Goal: Task Accomplishment & Management: Complete application form

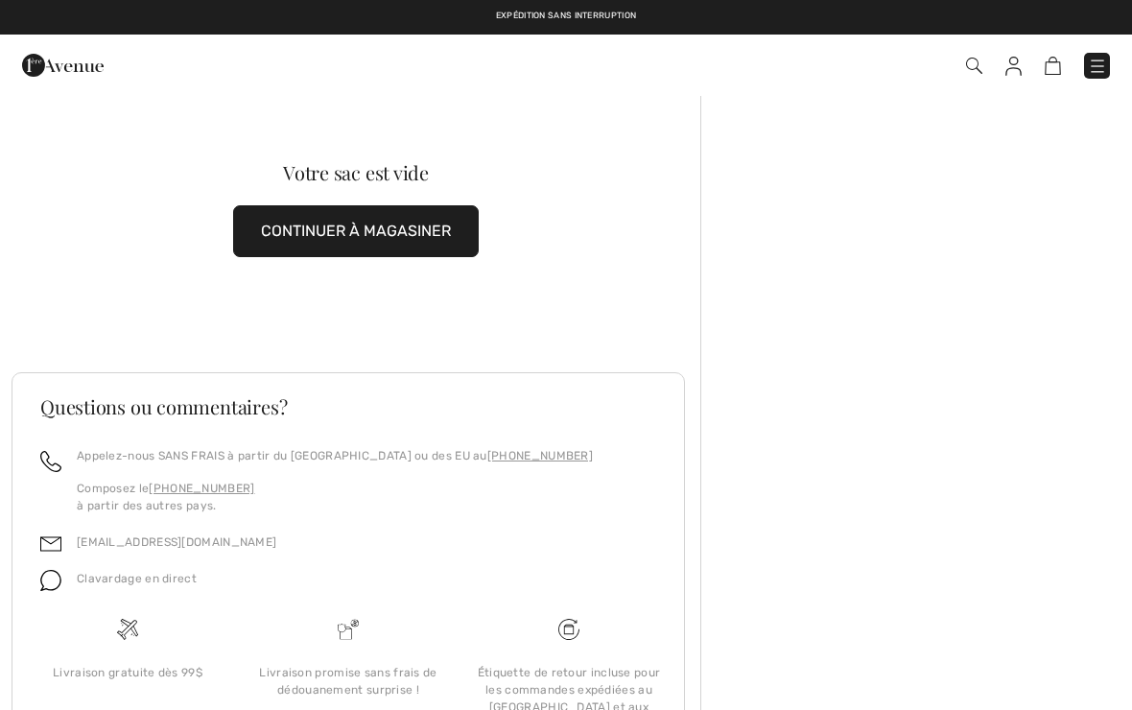
click at [77, 82] on img at bounding box center [63, 65] width 82 height 38
click at [75, 66] on img at bounding box center [63, 65] width 82 height 38
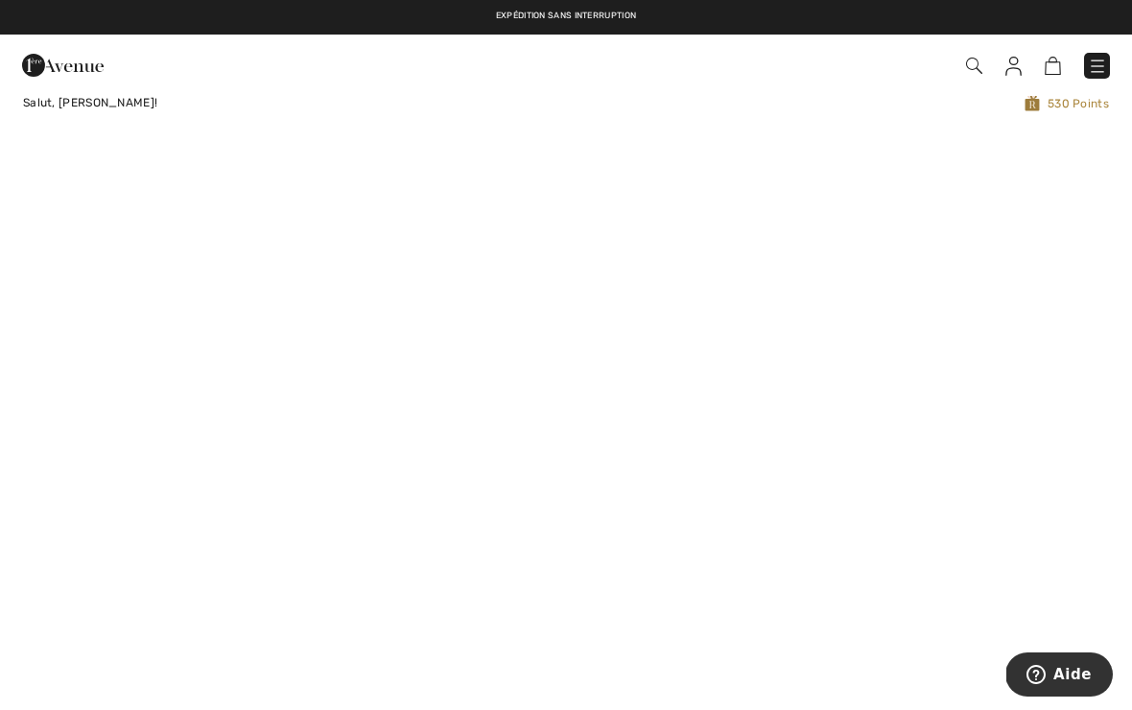
click at [1095, 68] on img at bounding box center [1097, 66] width 19 height 19
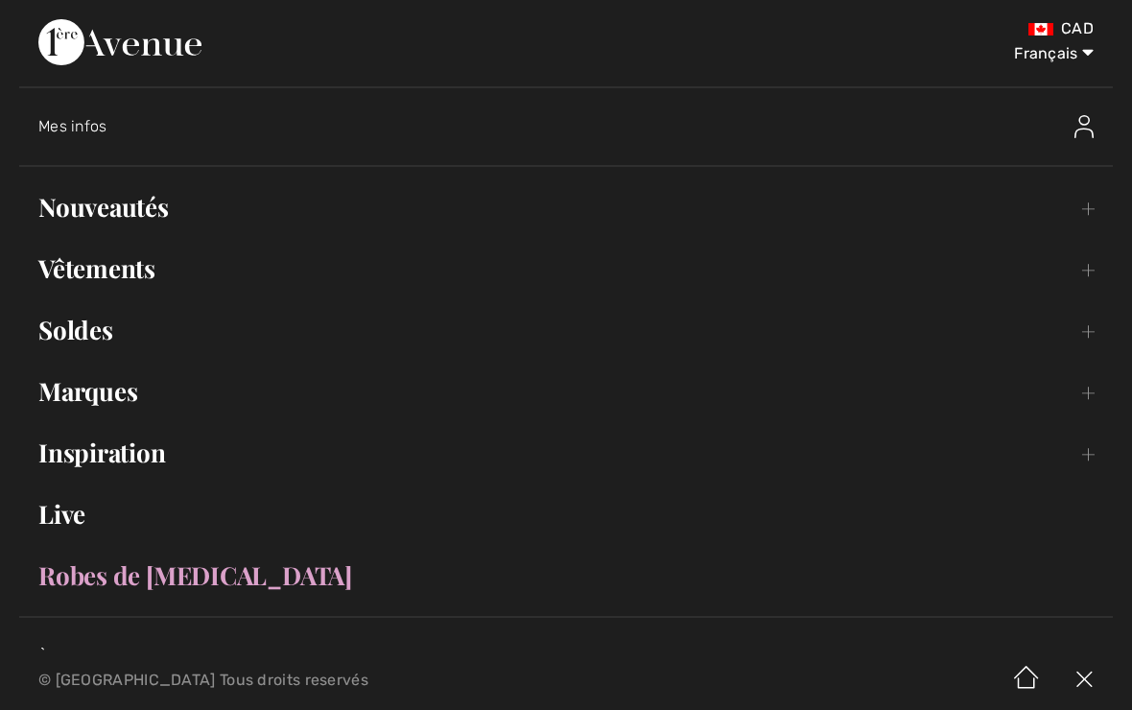
click at [1084, 58] on select "English Français" at bounding box center [1044, 50] width 100 height 58
select select "/en/"
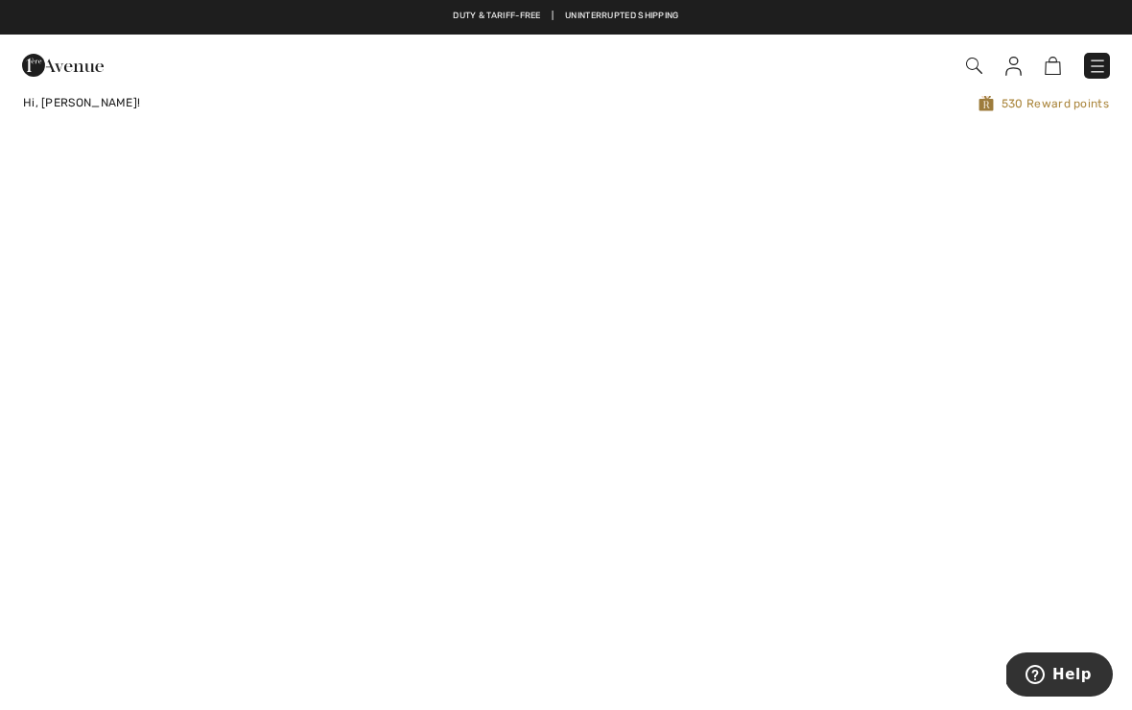
click at [1044, 73] on img at bounding box center [1052, 66] width 16 height 18
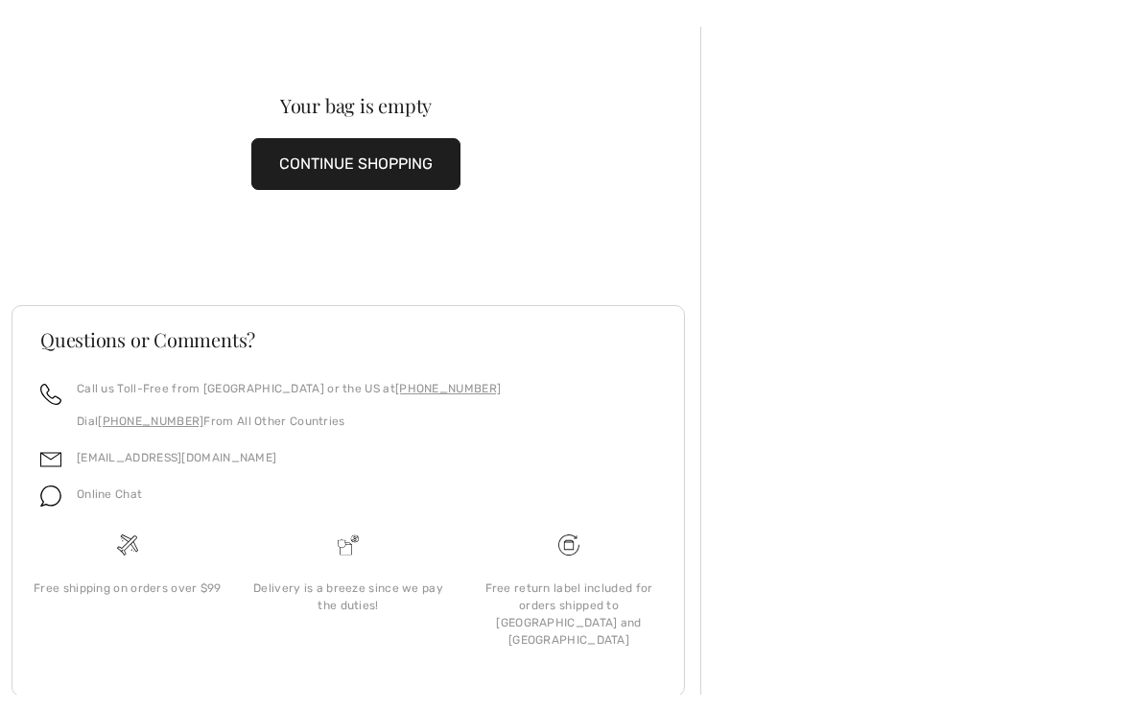
scroll to position [52, 0]
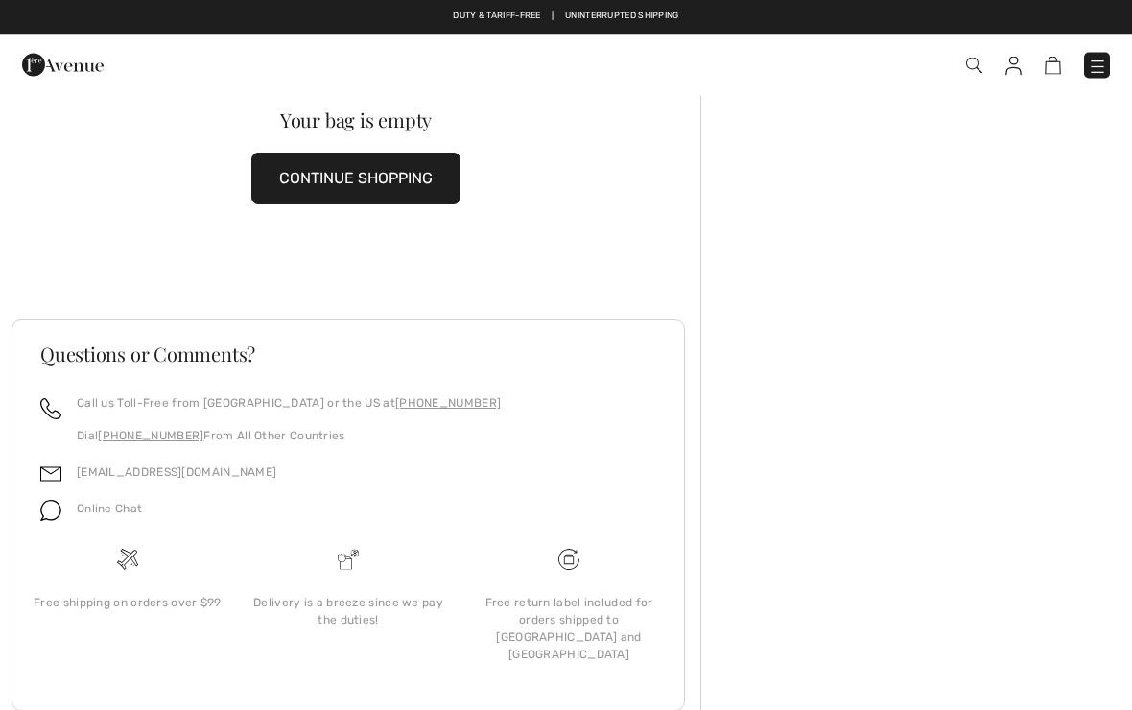
click at [573, 553] on img at bounding box center [568, 560] width 21 height 21
click at [576, 550] on img at bounding box center [568, 560] width 21 height 21
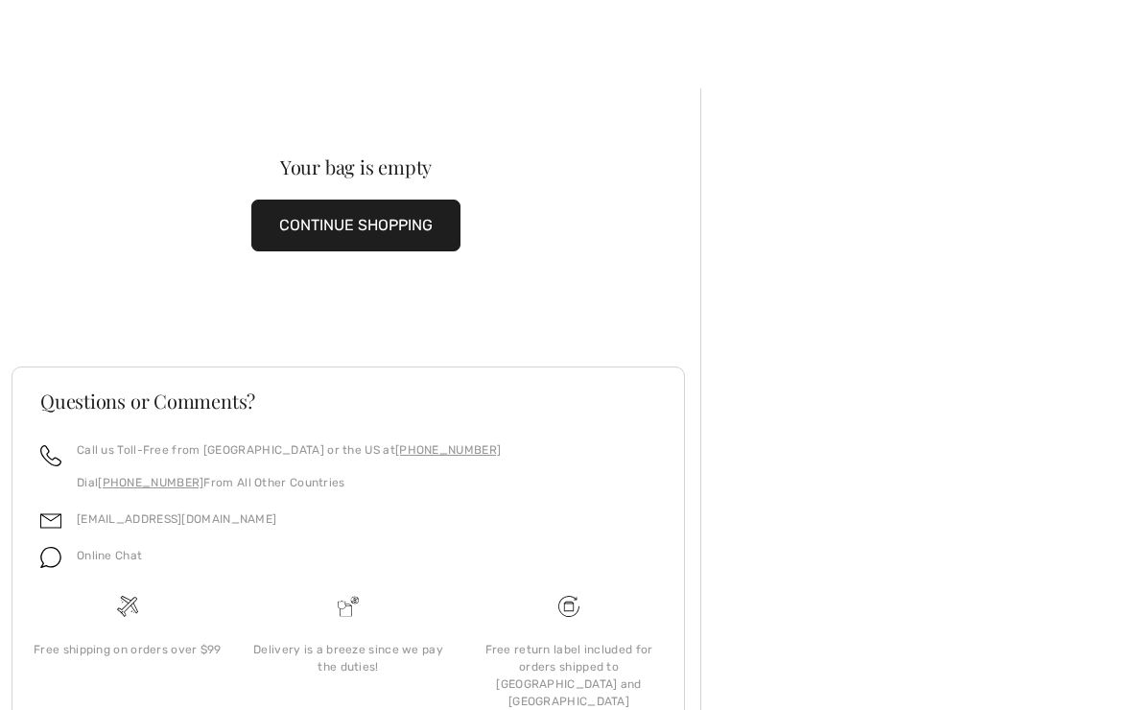
scroll to position [0, 0]
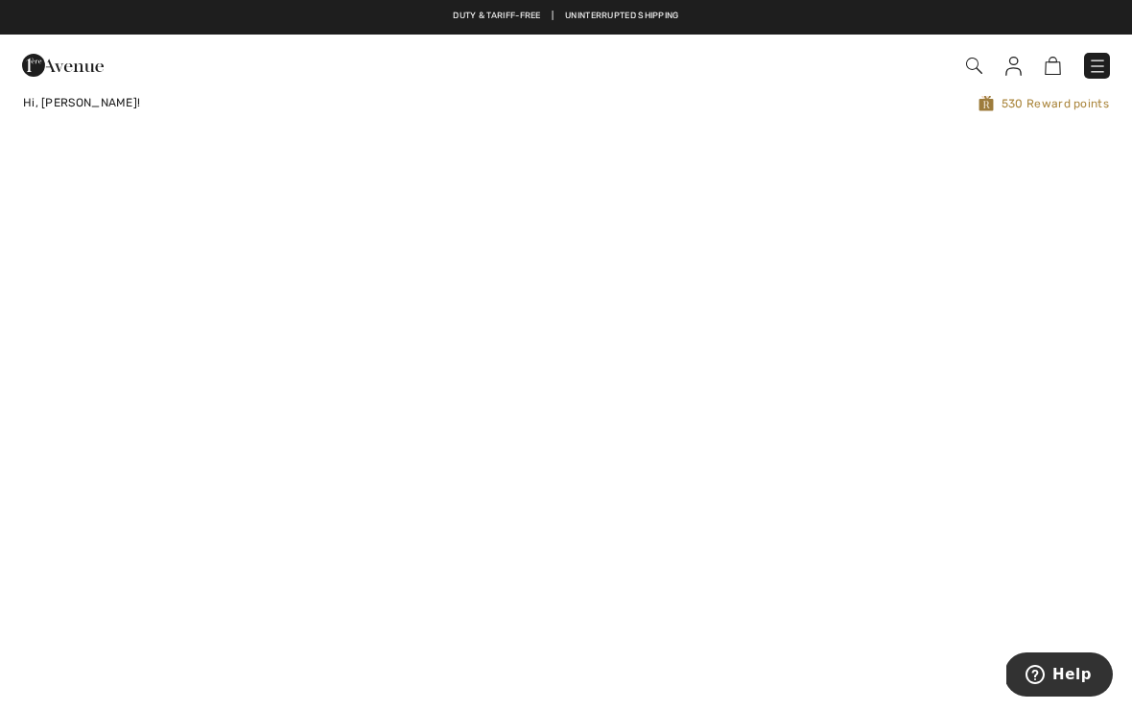
click at [1010, 70] on img at bounding box center [1013, 66] width 16 height 19
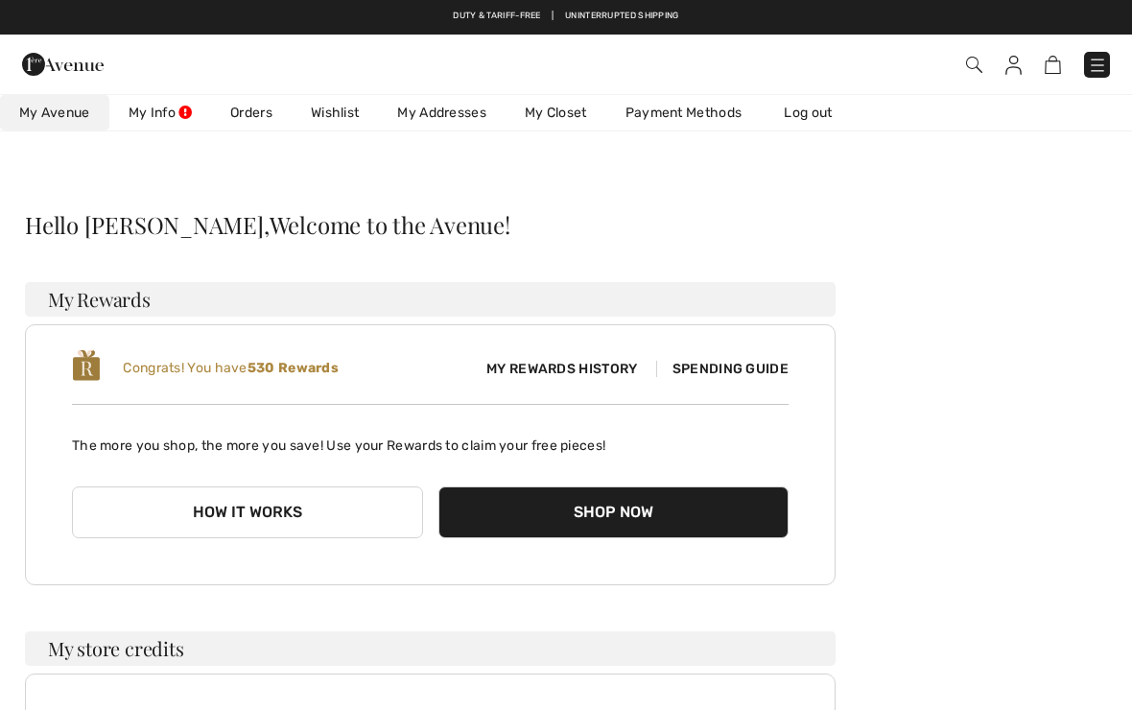
click at [271, 109] on link "Orders" at bounding box center [251, 112] width 81 height 35
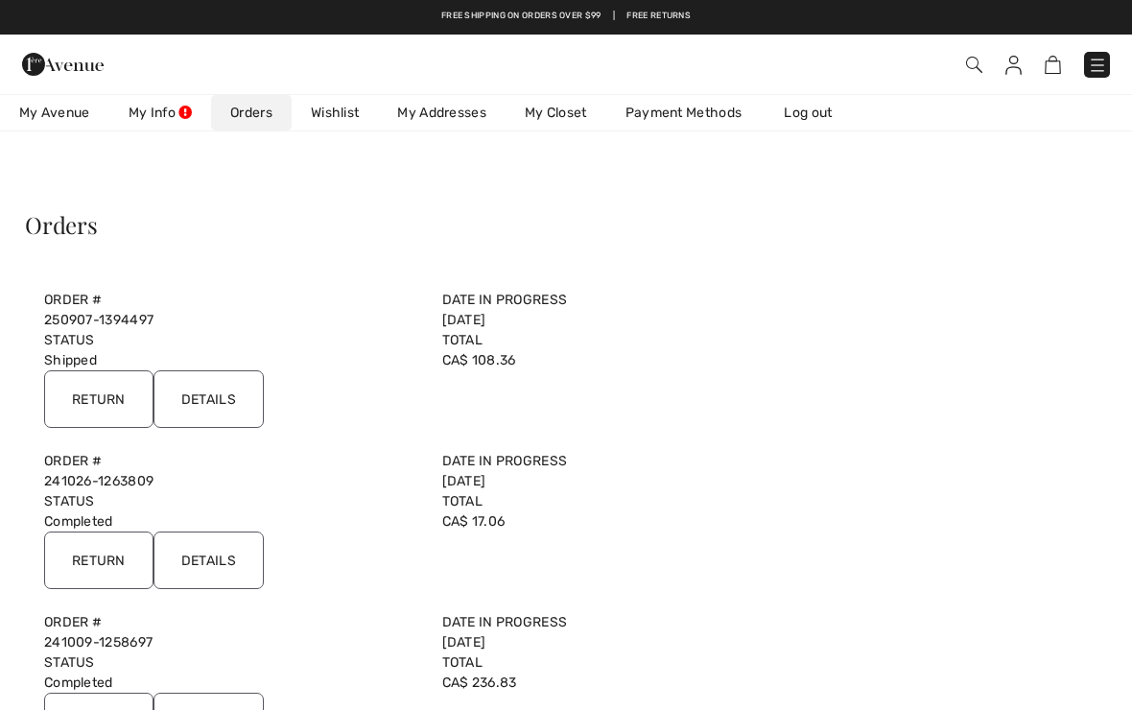
click at [108, 395] on input "Return" at bounding box center [98, 399] width 109 height 58
click at [115, 388] on input "Return" at bounding box center [98, 399] width 109 height 58
click at [87, 408] on input "Return" at bounding box center [98, 399] width 109 height 58
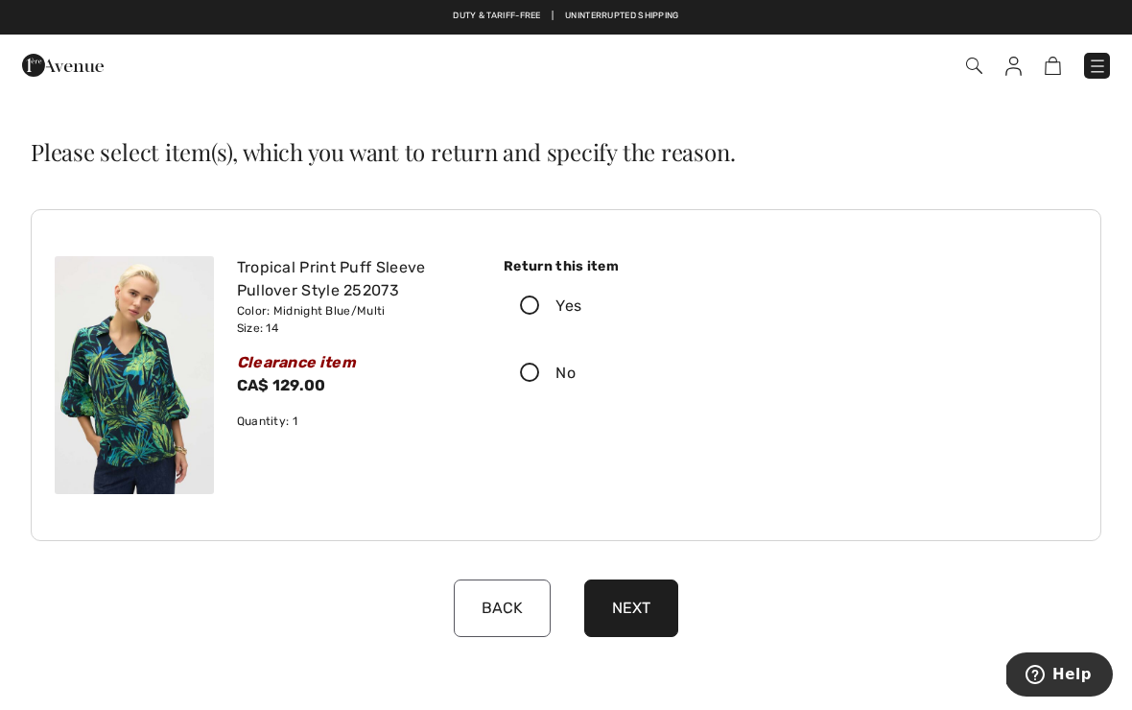
click at [528, 292] on label "Yes" at bounding box center [636, 305] width 264 height 59
click at [581, 292] on input "Yes" at bounding box center [587, 306] width 12 height 58
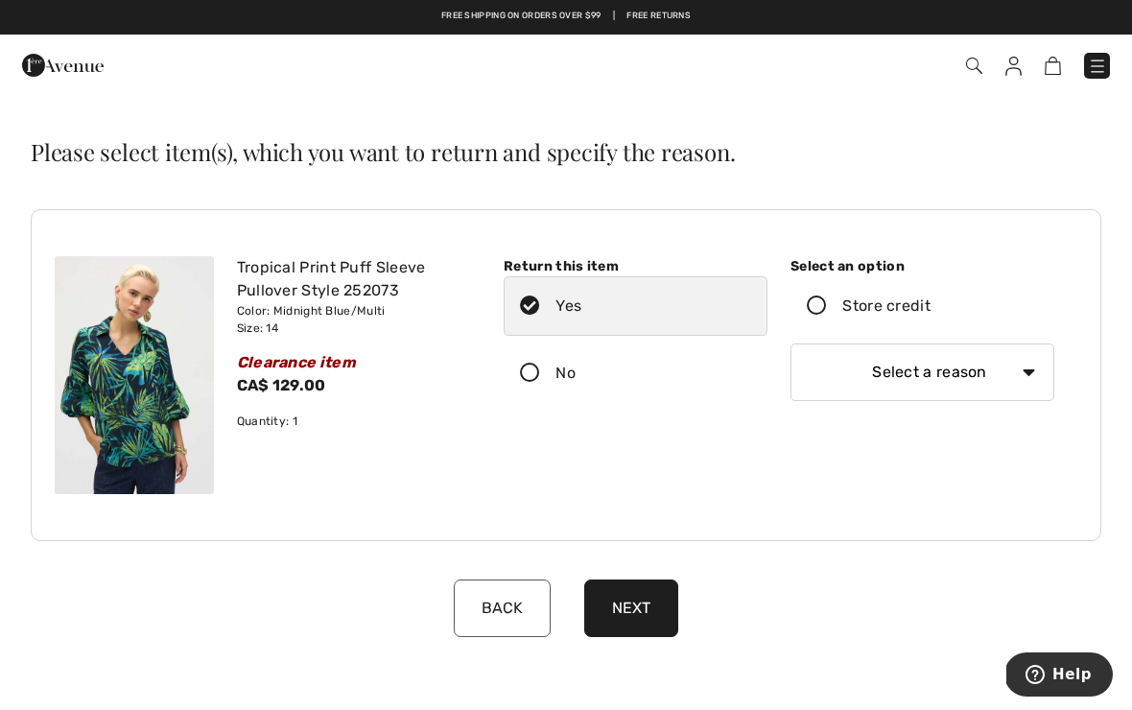
click at [1034, 381] on select "Select a reason I received the wrong product or size My order arrived too late …" at bounding box center [922, 372] width 264 height 58
click at [829, 302] on icon at bounding box center [816, 306] width 51 height 20
click at [930, 302] on input "Store credit" at bounding box center [936, 306] width 12 height 58
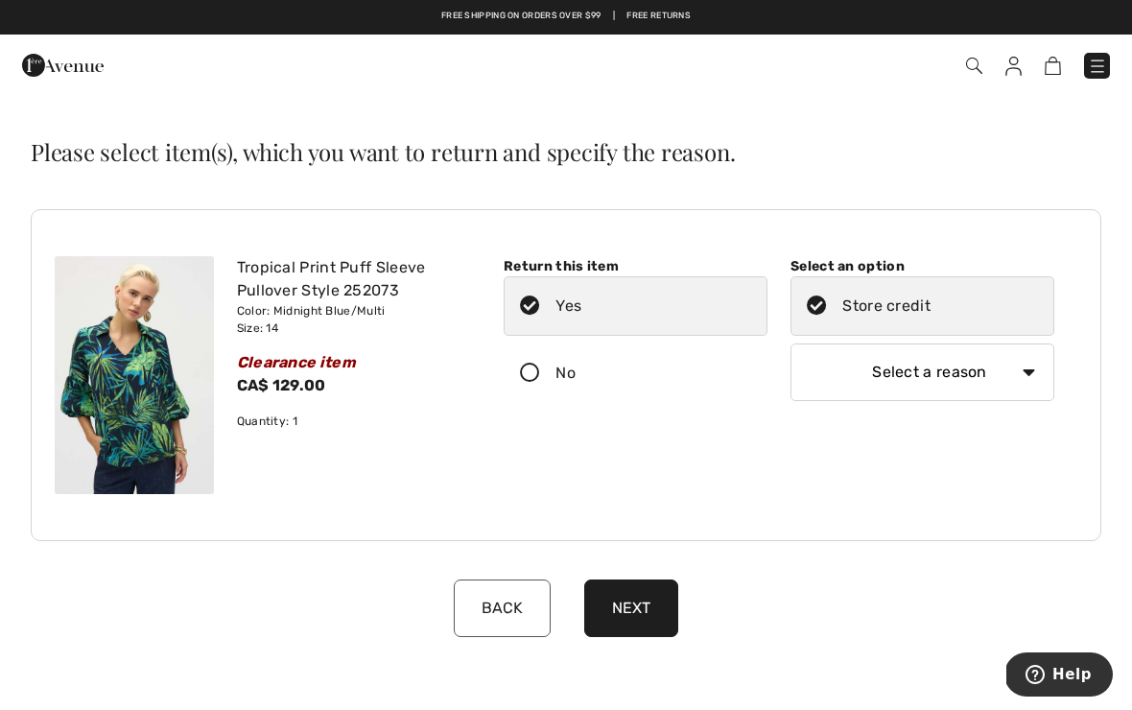
click at [1032, 379] on select "Select a reason I received the wrong product or size My order arrived too late …" at bounding box center [922, 372] width 264 height 58
click at [1020, 382] on select "Select a reason I received the wrong product or size My order arrived too late …" at bounding box center [922, 372] width 264 height 58
select select "other"
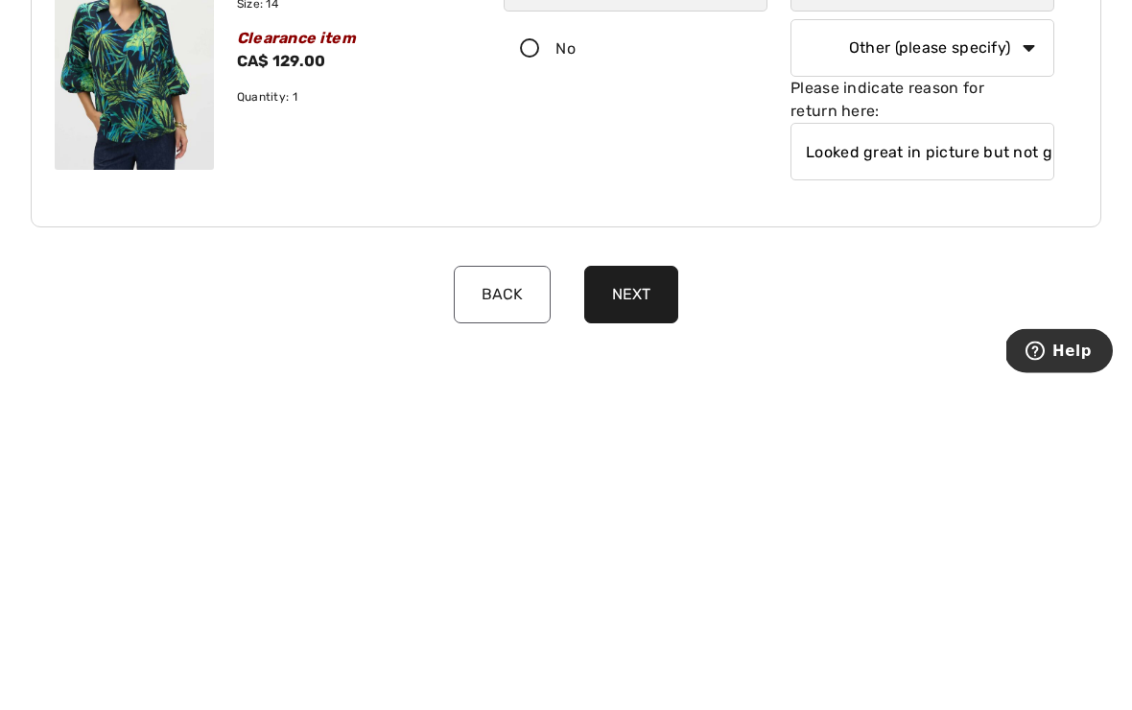
scroll to position [324, 0]
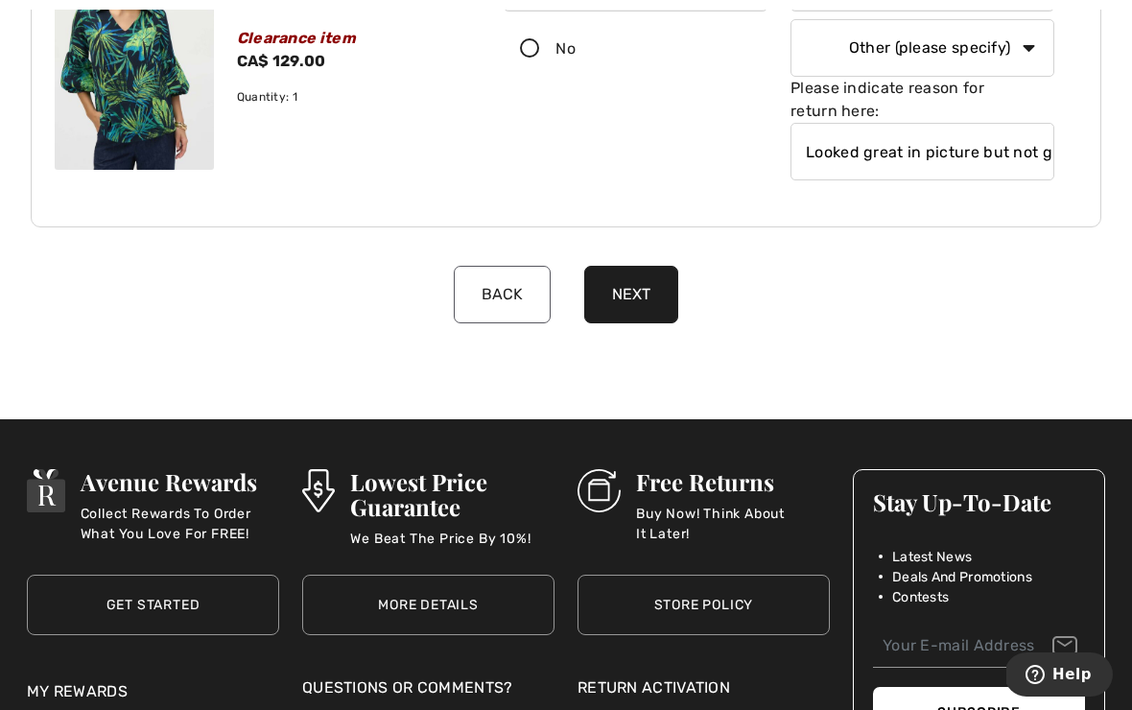
type input "Looked great in picture but not great on me!"
click at [618, 303] on button "Next" at bounding box center [631, 295] width 94 height 58
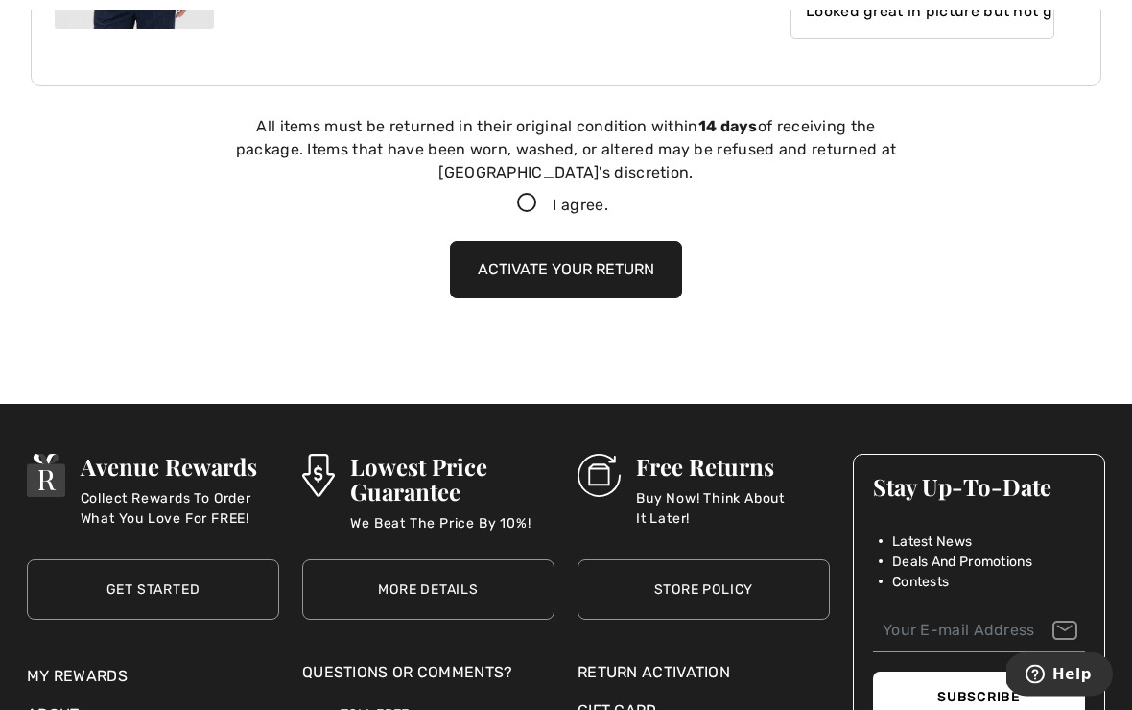
scroll to position [465, 0]
click at [528, 205] on icon at bounding box center [527, 204] width 51 height 20
click at [608, 205] on input "I agree." at bounding box center [614, 204] width 12 height 12
checkbox input "true"
click at [546, 267] on button "Activate your return" at bounding box center [566, 270] width 232 height 58
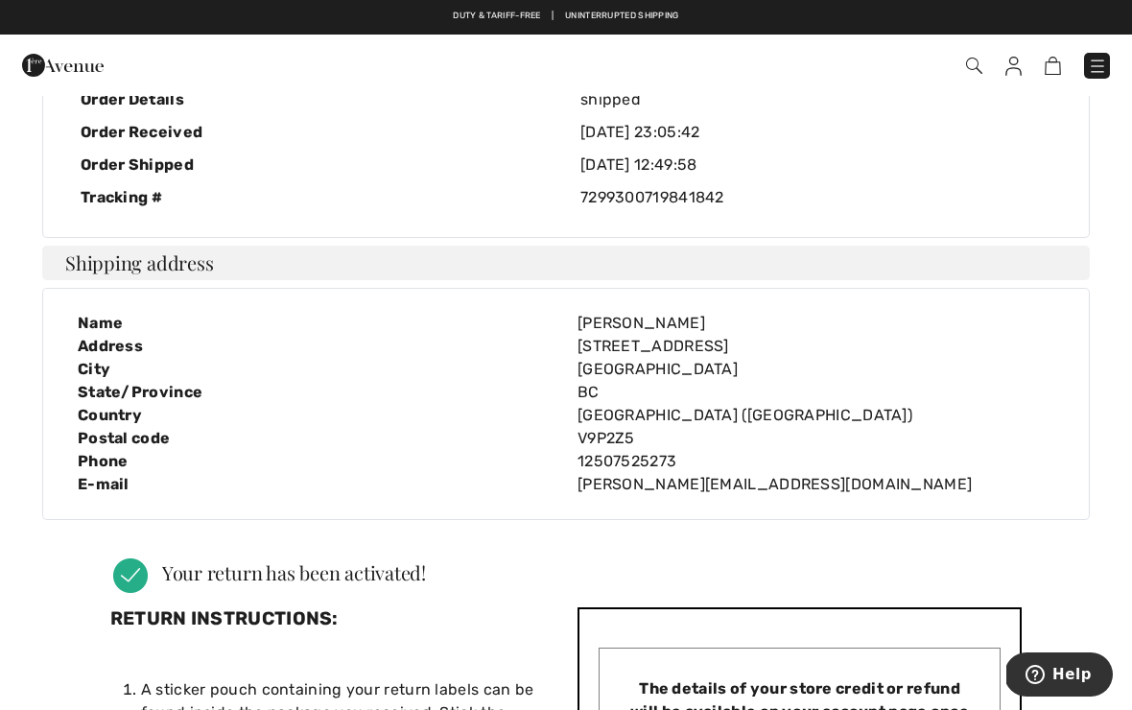
scroll to position [0, 0]
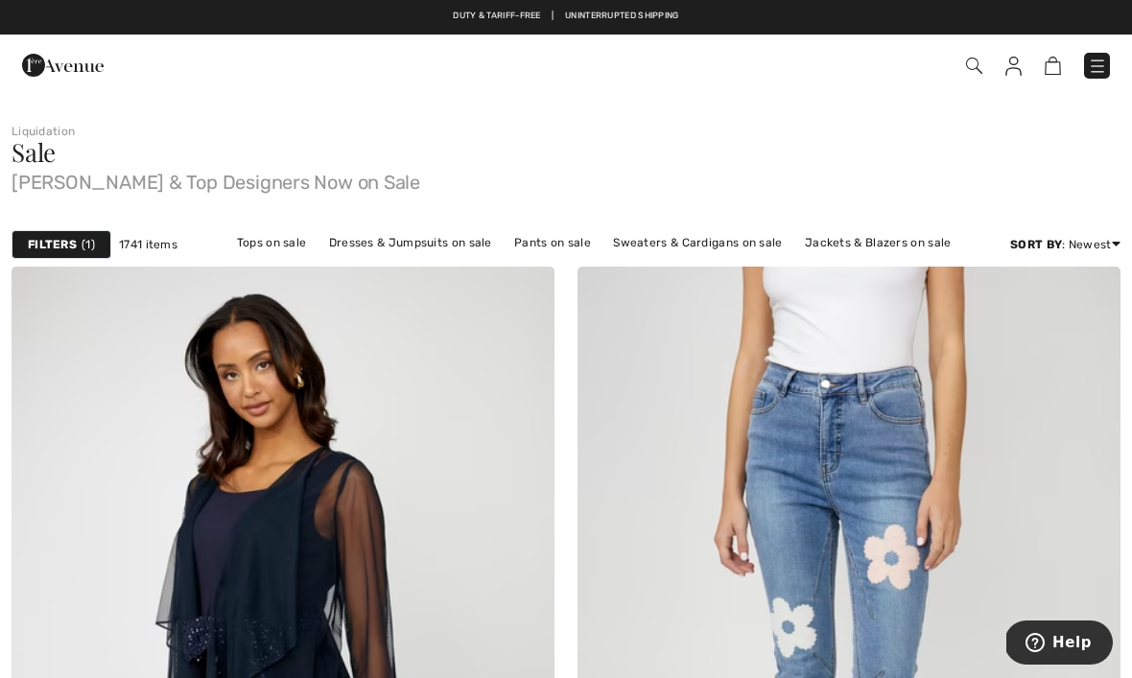
click at [739, 253] on link "Sweaters & Cardigans on sale" at bounding box center [697, 242] width 188 height 25
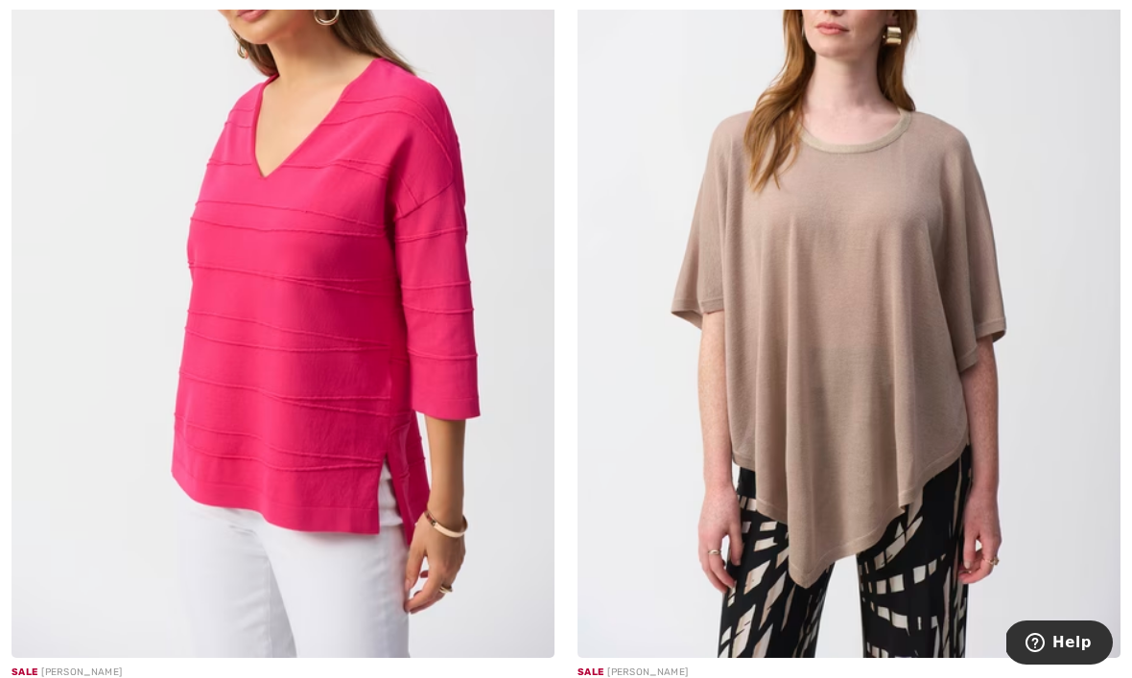
scroll to position [6081, 0]
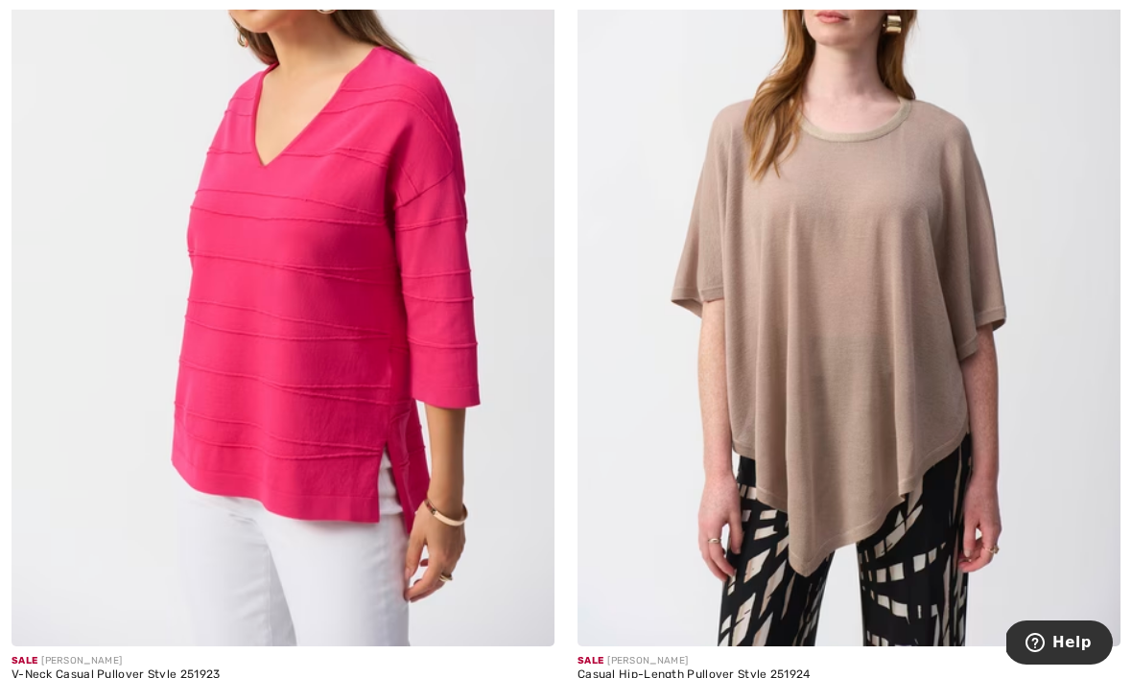
click at [531, 609] on img at bounding box center [525, 617] width 17 height 17
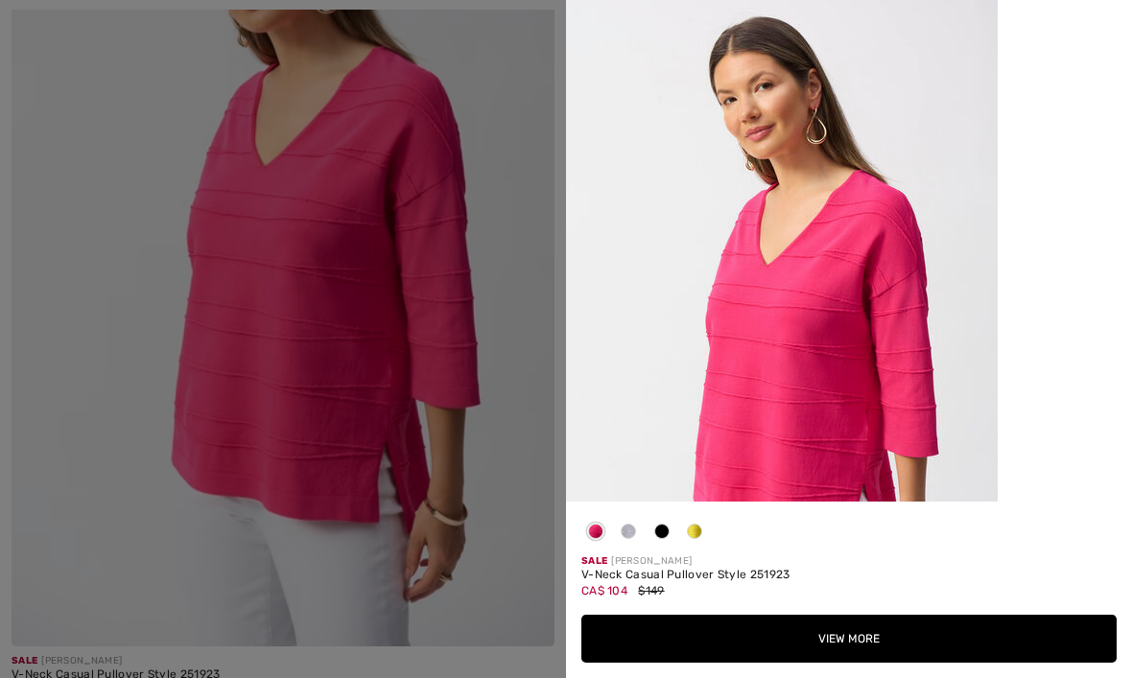
click at [862, 663] on button "View More" at bounding box center [848, 639] width 535 height 48
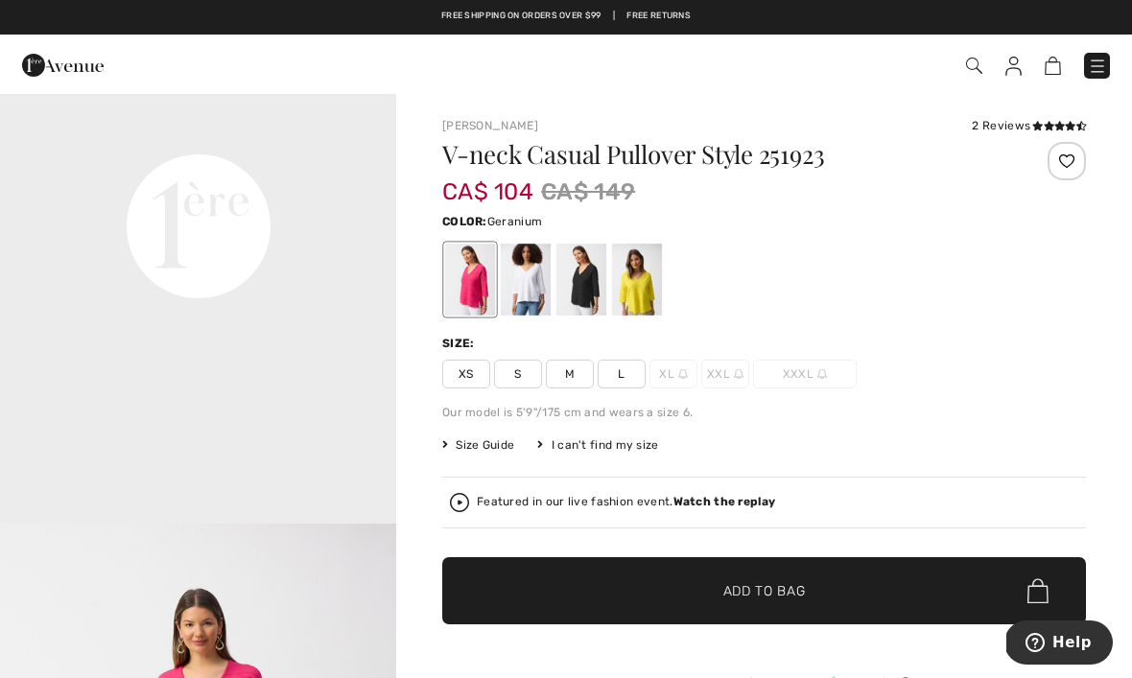
scroll to position [1369, 0]
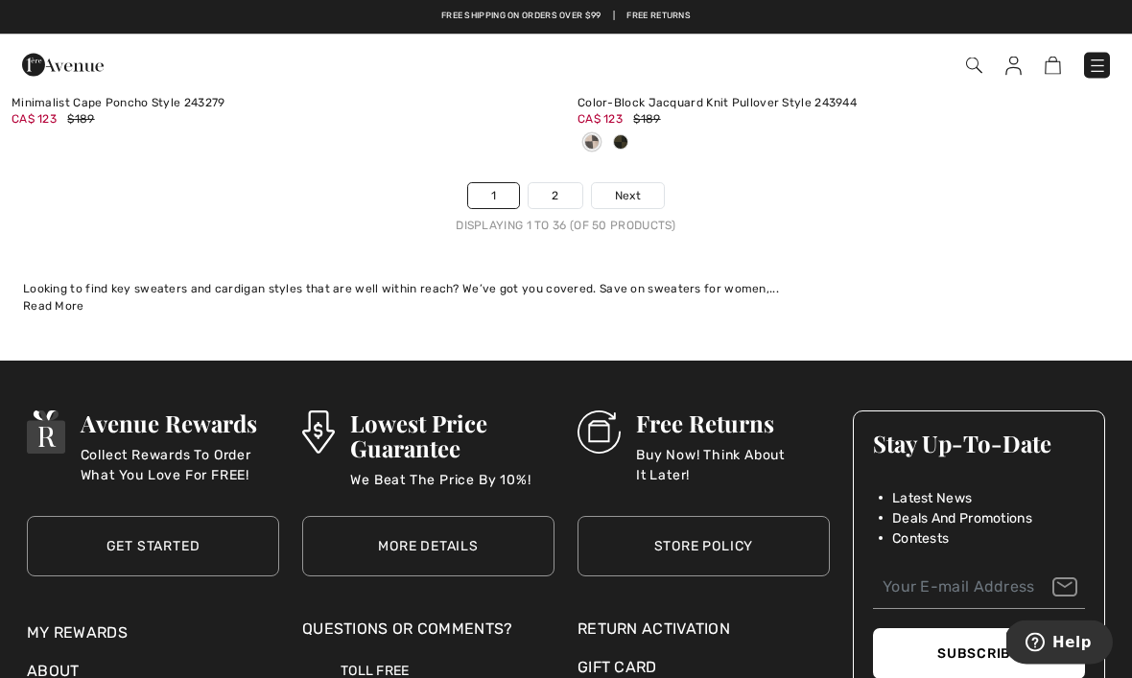
scroll to position [16776, 0]
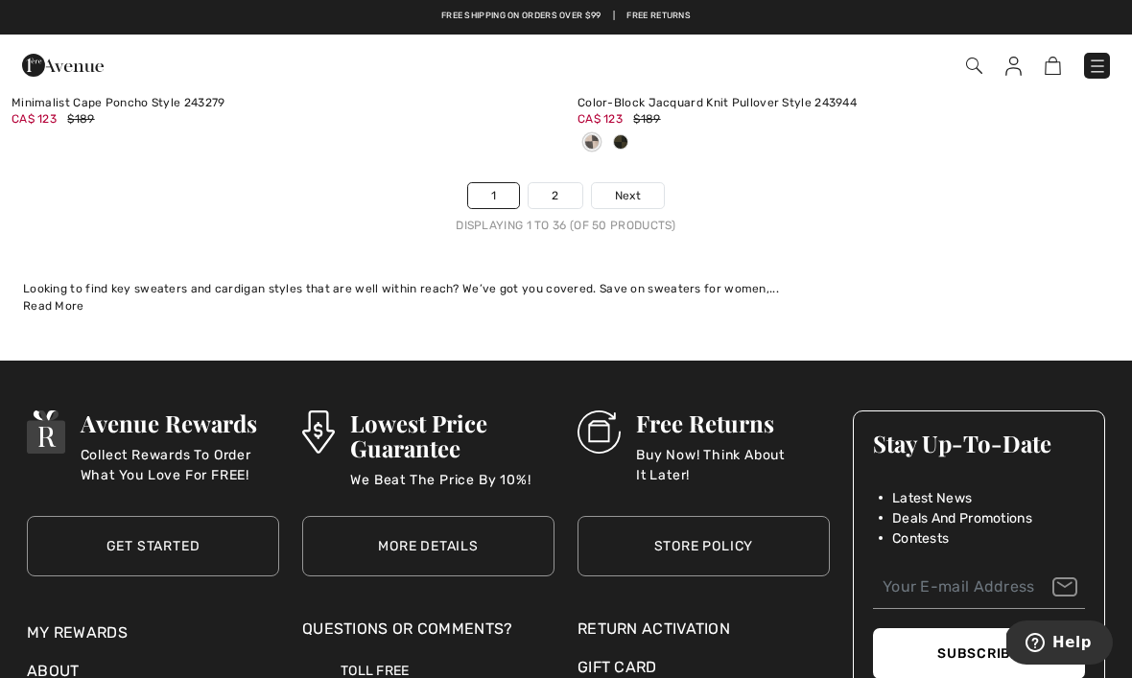
click at [563, 183] on link "2" at bounding box center [554, 195] width 53 height 25
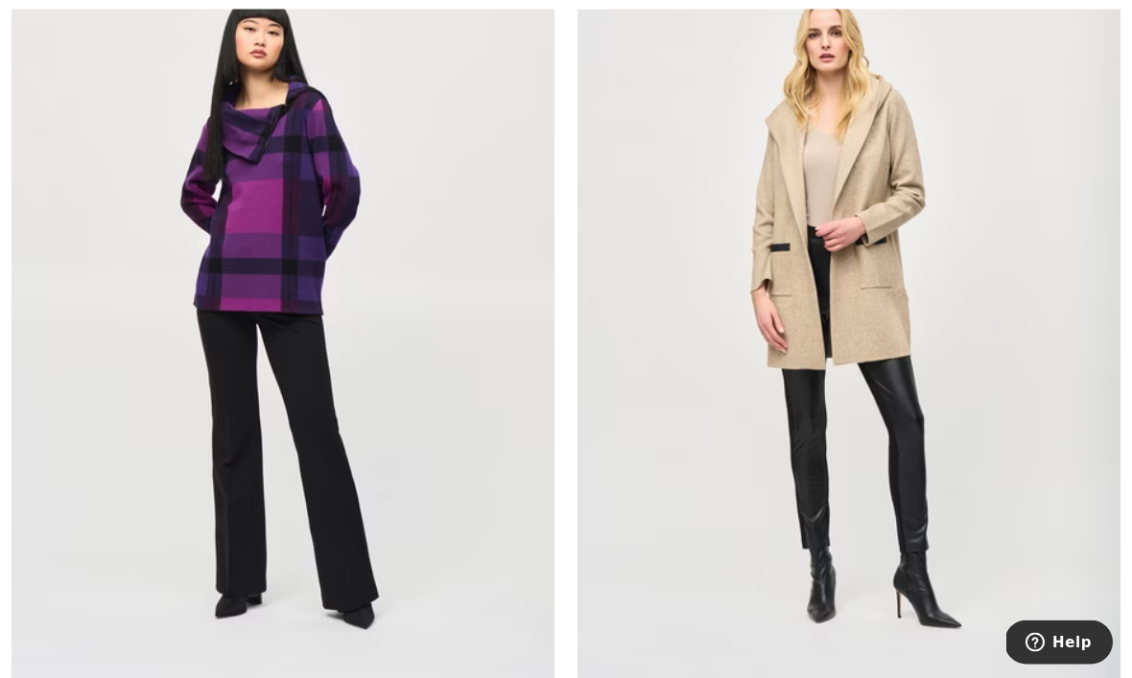
scroll to position [340, 0]
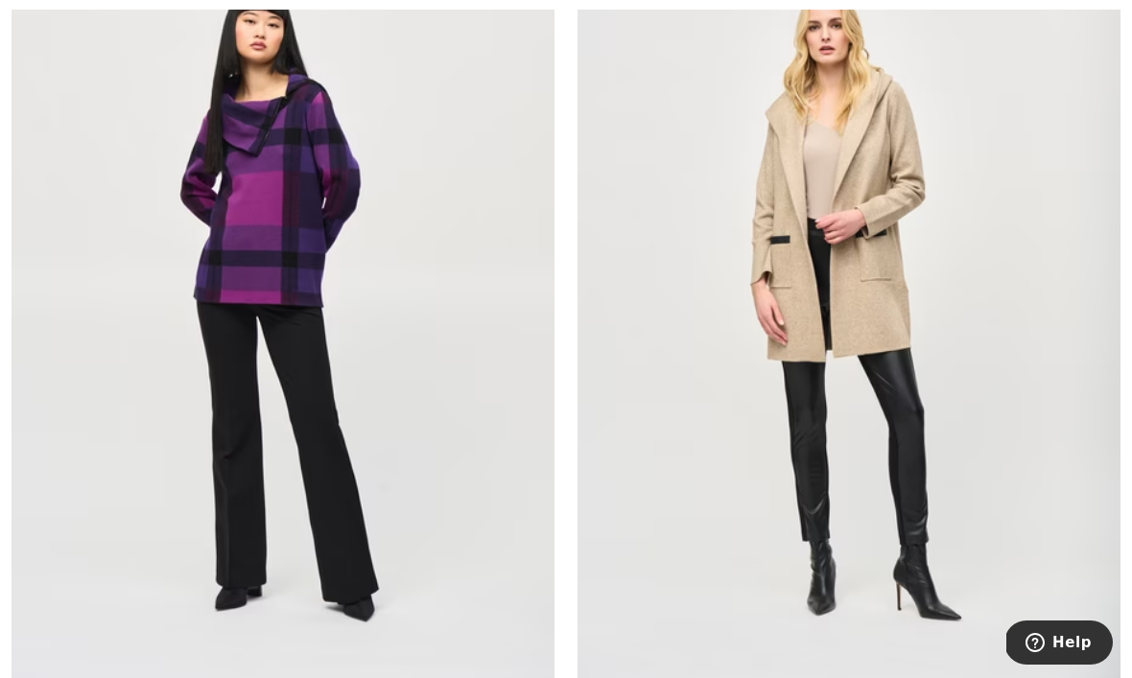
click at [524, 677] on img at bounding box center [525, 685] width 17 height 17
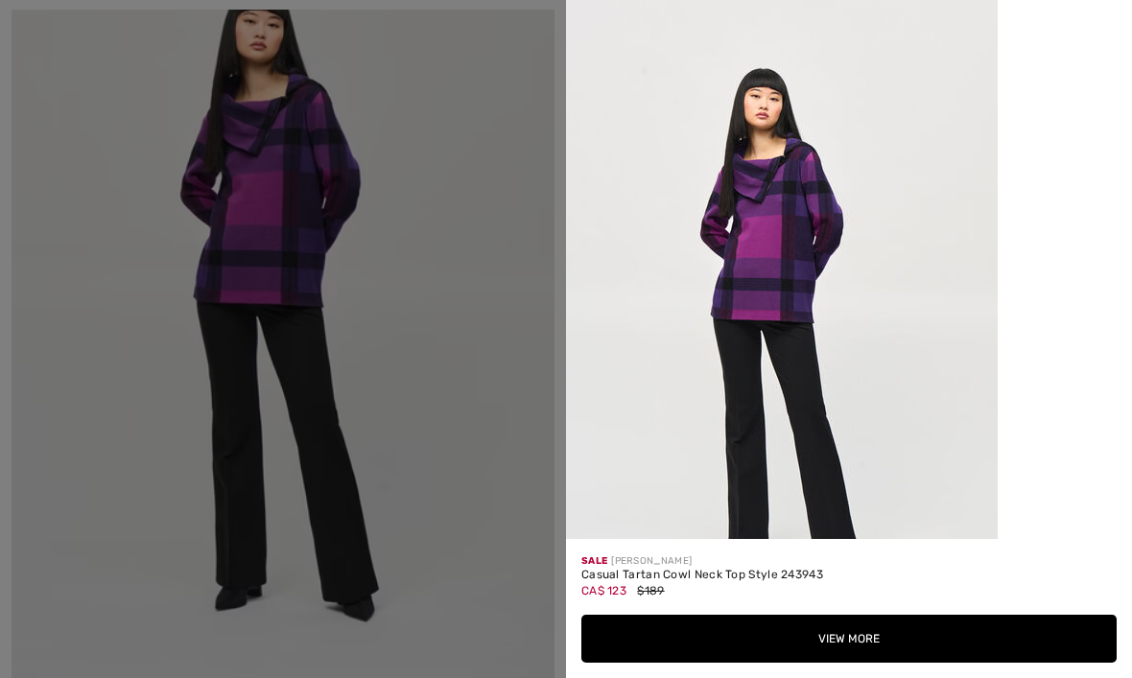
click at [865, 663] on button "View More" at bounding box center [848, 639] width 535 height 48
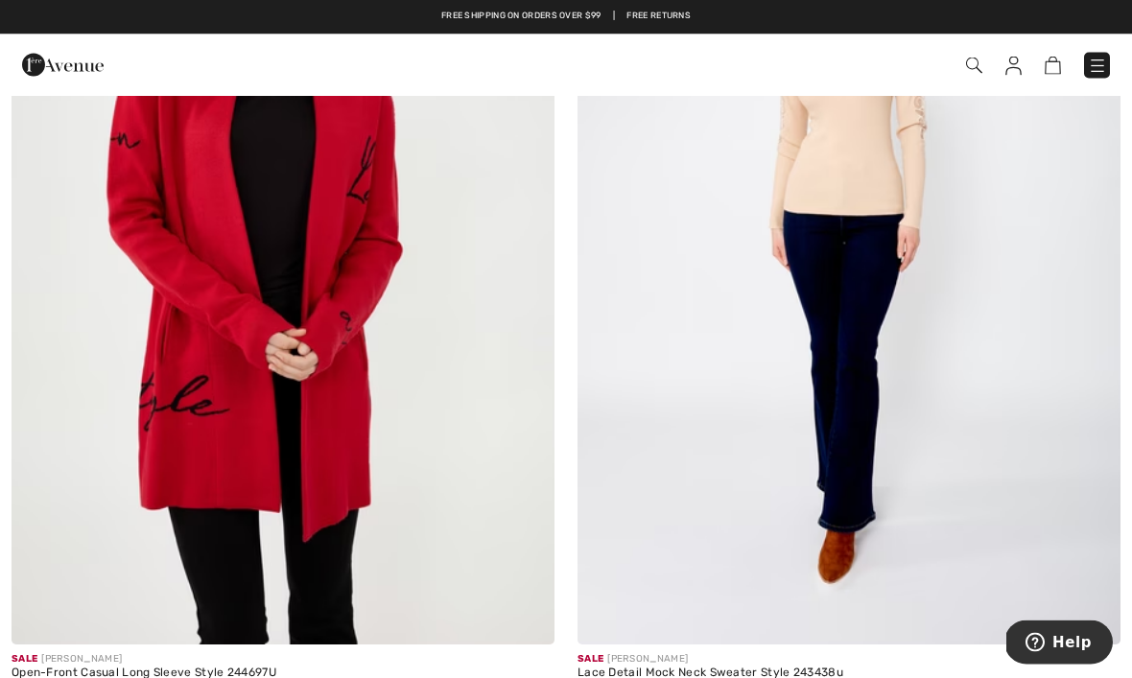
scroll to position [12584, 0]
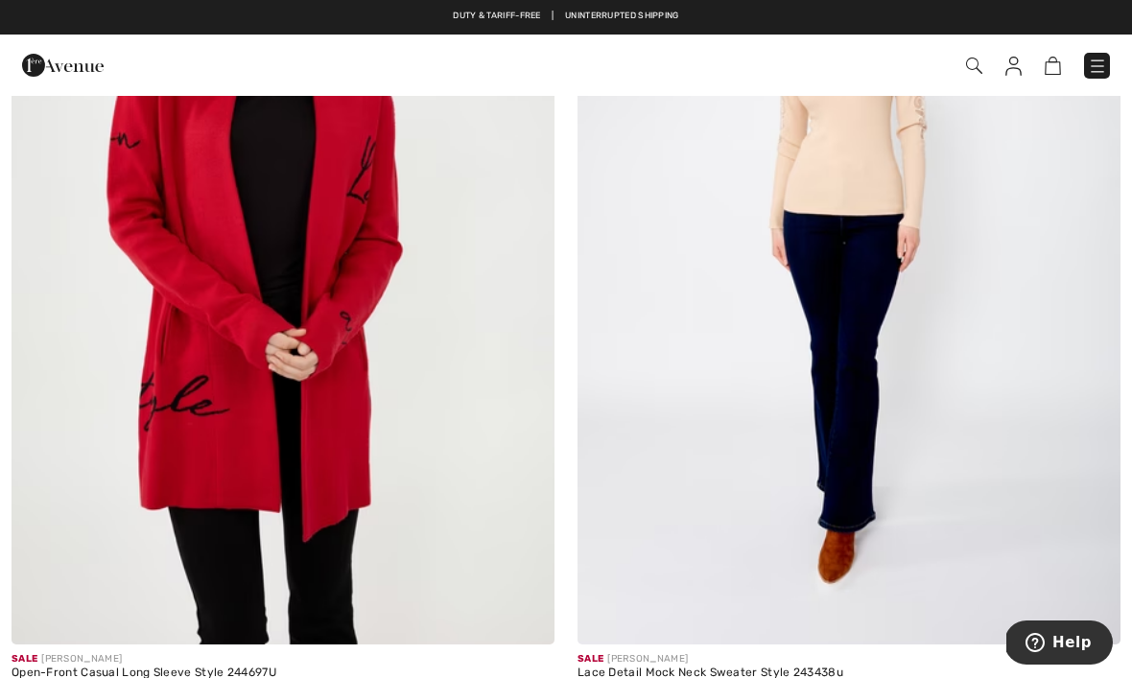
click at [525, 607] on img at bounding box center [525, 615] width 17 height 17
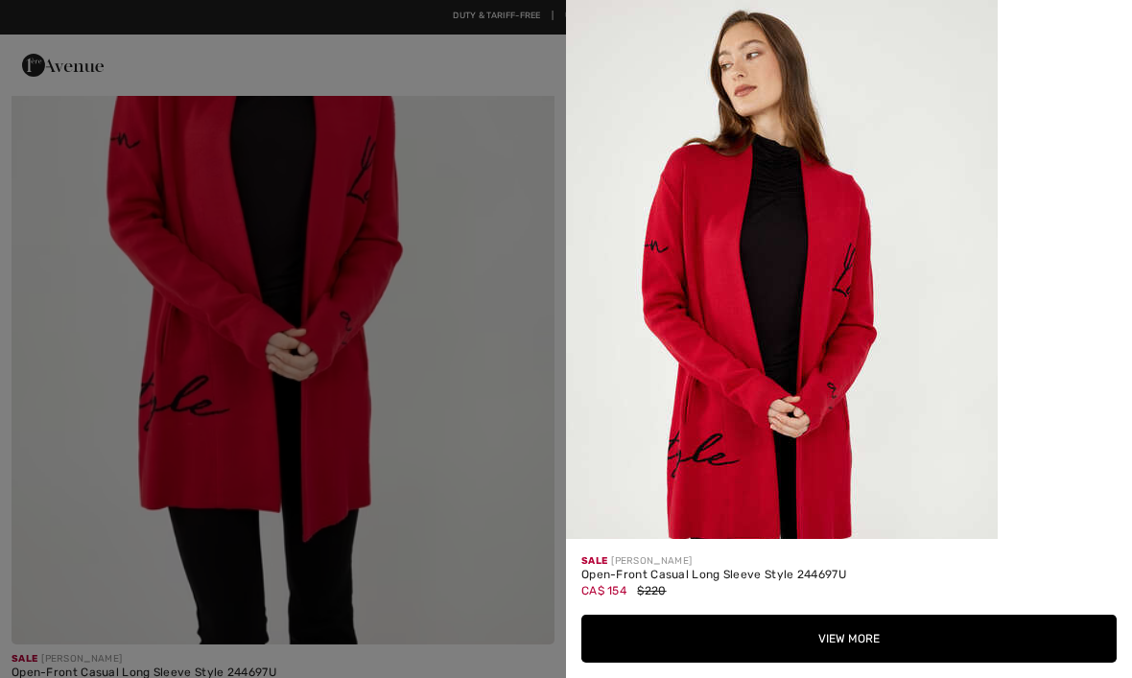
click at [856, 646] on button "View More" at bounding box center [848, 639] width 535 height 48
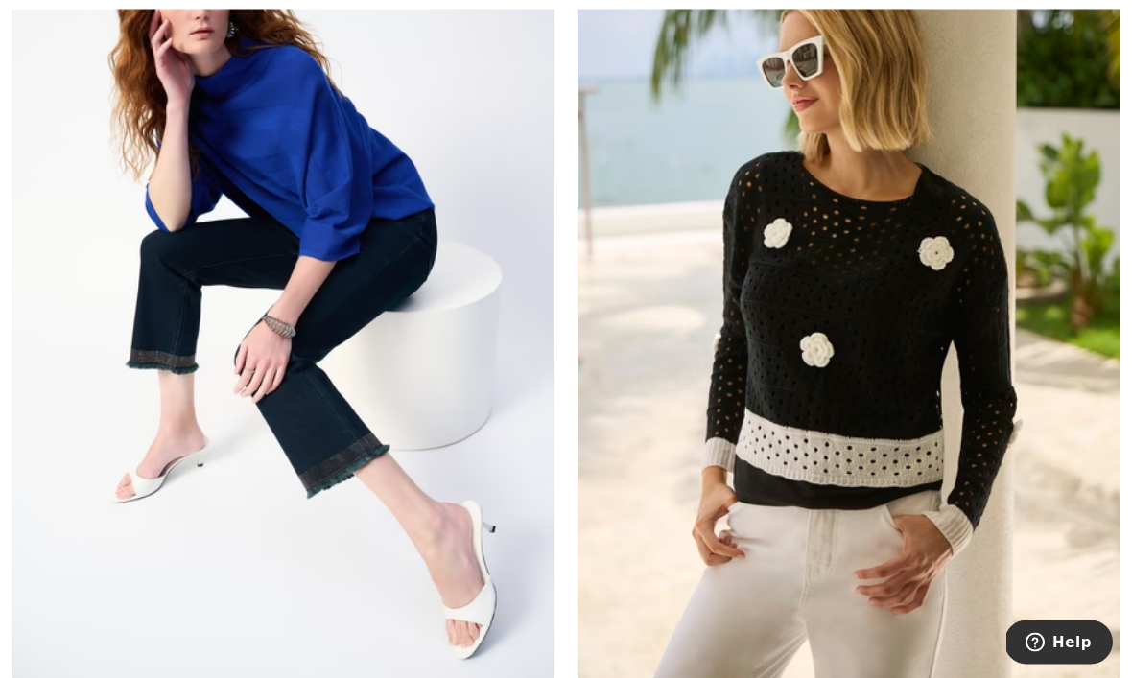
scroll to position [4028, 0]
click at [519, 653] on img at bounding box center [525, 651] width 17 height 17
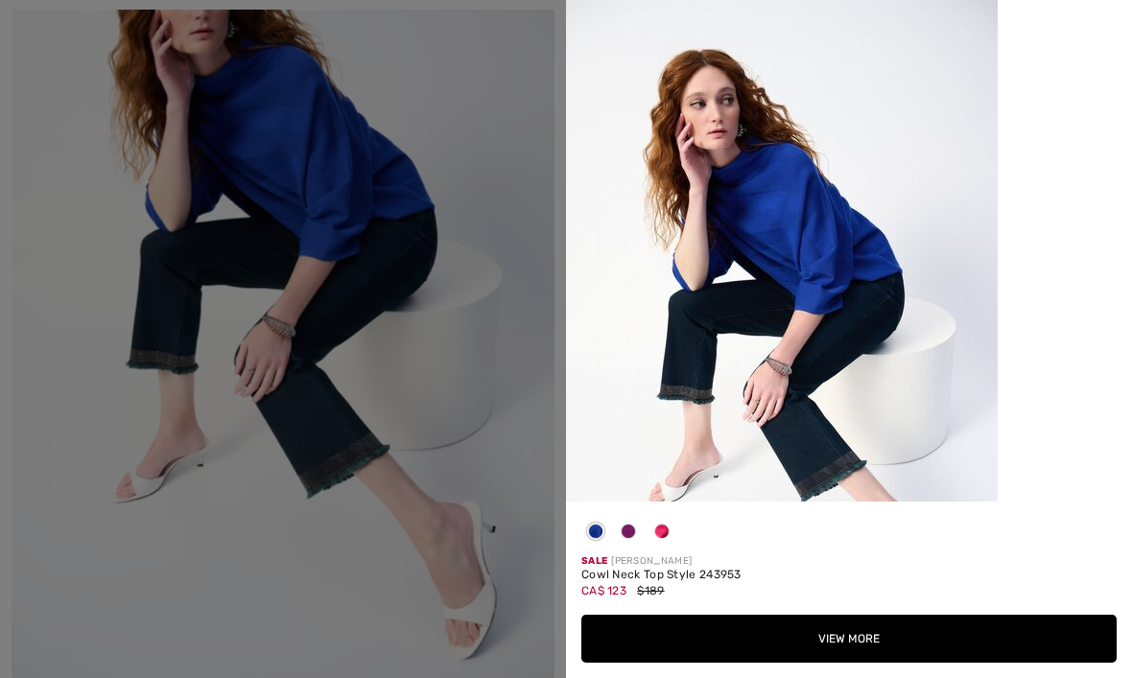
click at [854, 663] on button "View More" at bounding box center [848, 639] width 535 height 48
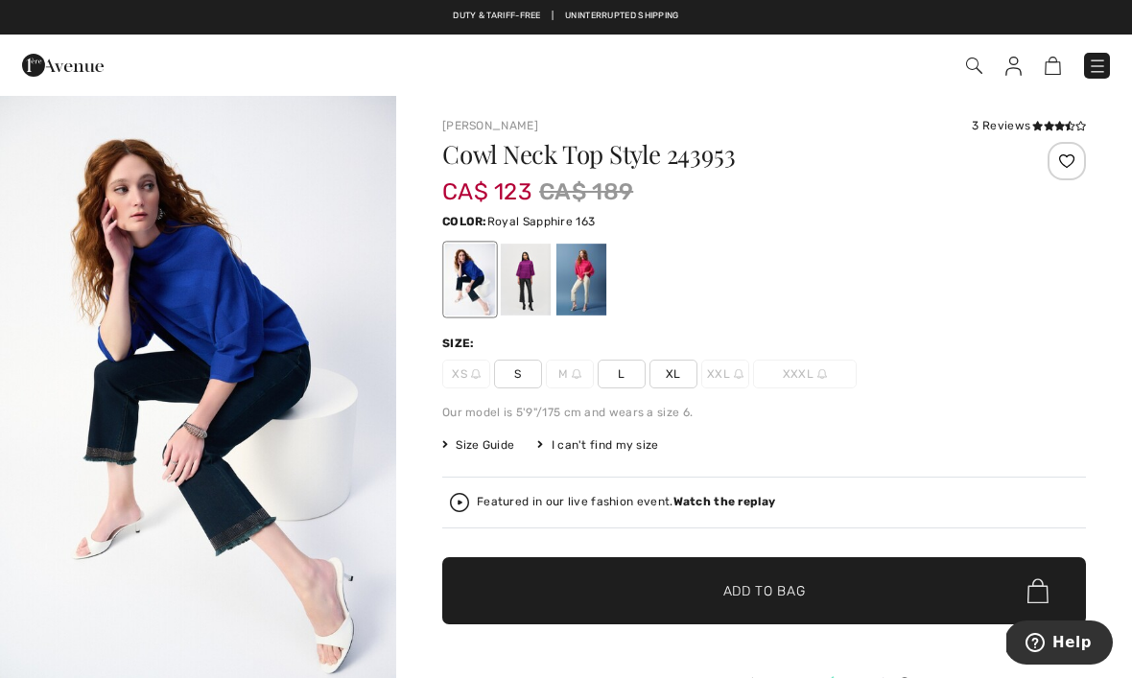
click at [521, 291] on div at bounding box center [526, 280] width 50 height 72
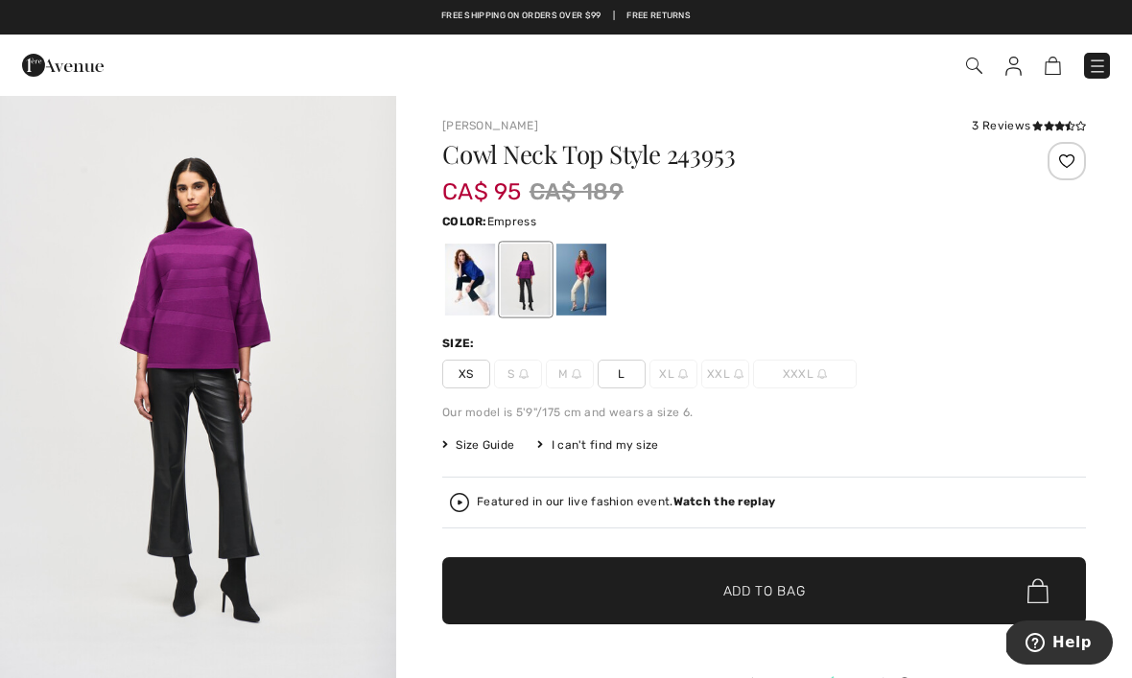
click at [583, 276] on div at bounding box center [581, 280] width 50 height 72
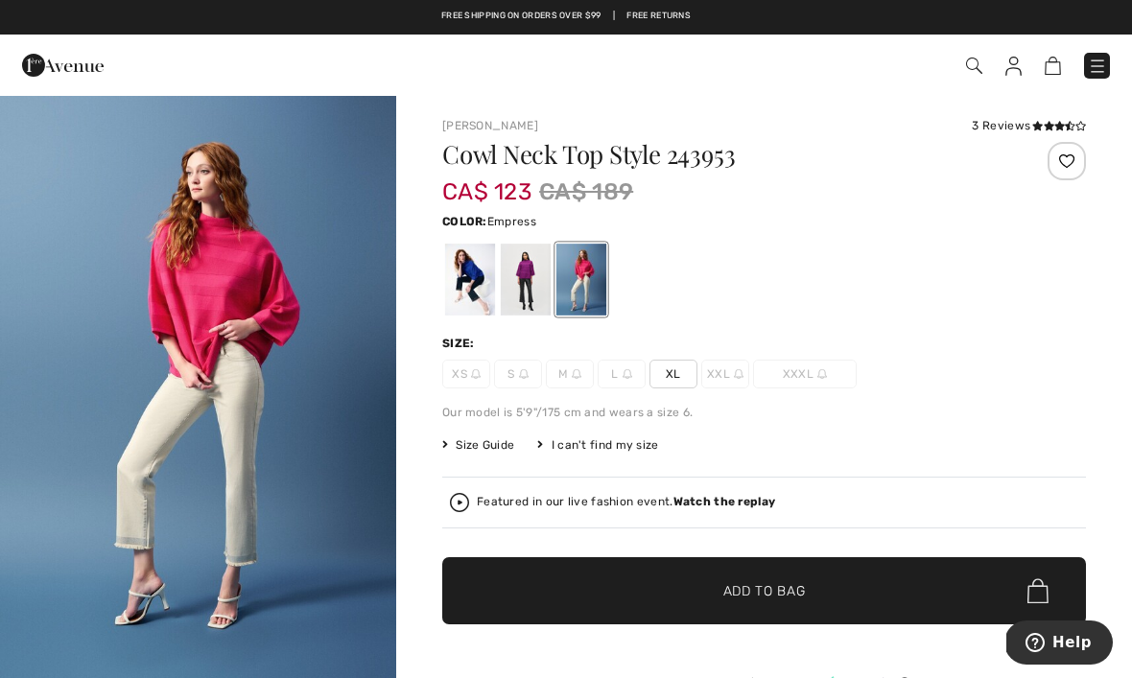
click at [528, 269] on div at bounding box center [526, 280] width 50 height 72
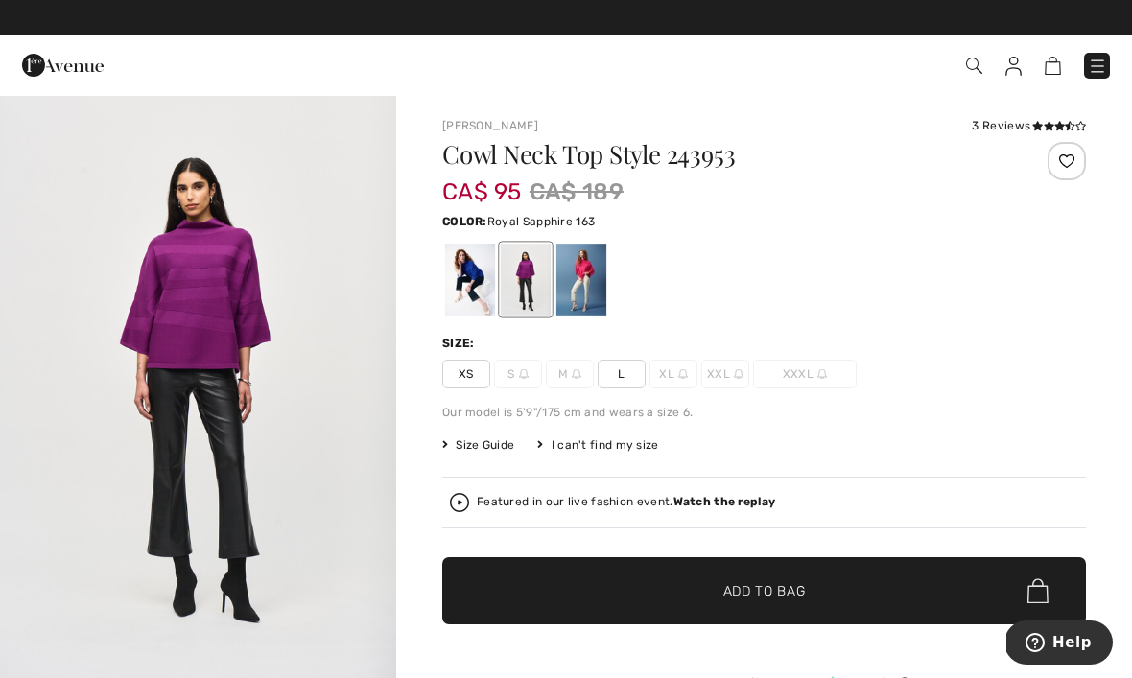
click at [473, 280] on div at bounding box center [470, 280] width 50 height 72
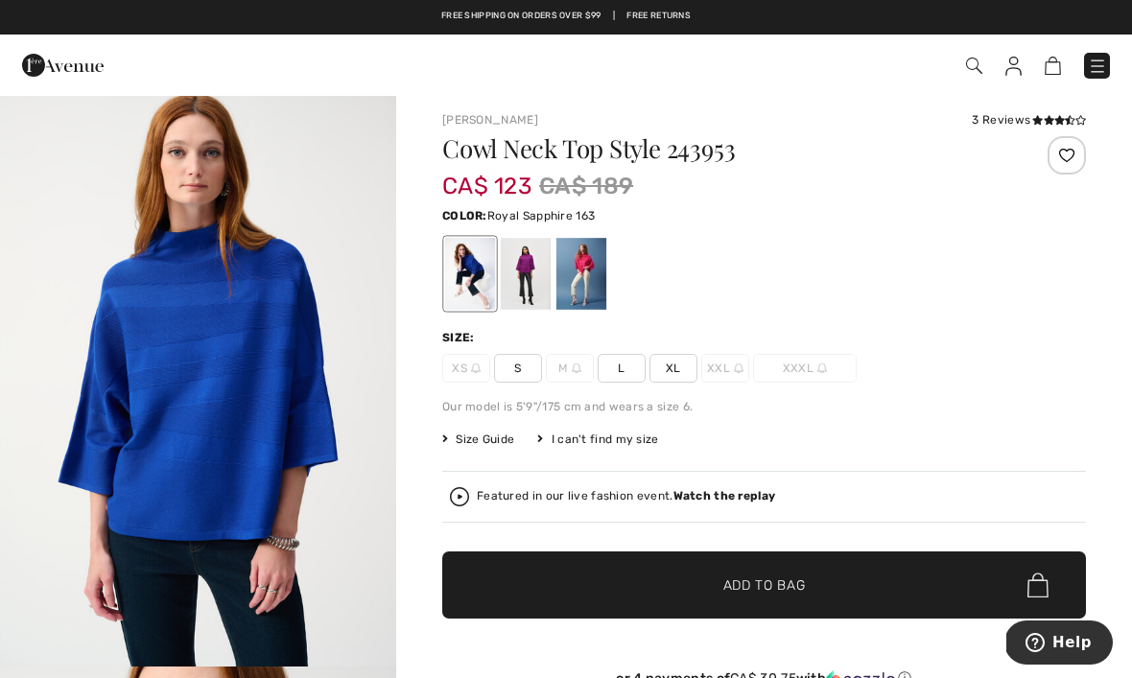
scroll to position [5, 0]
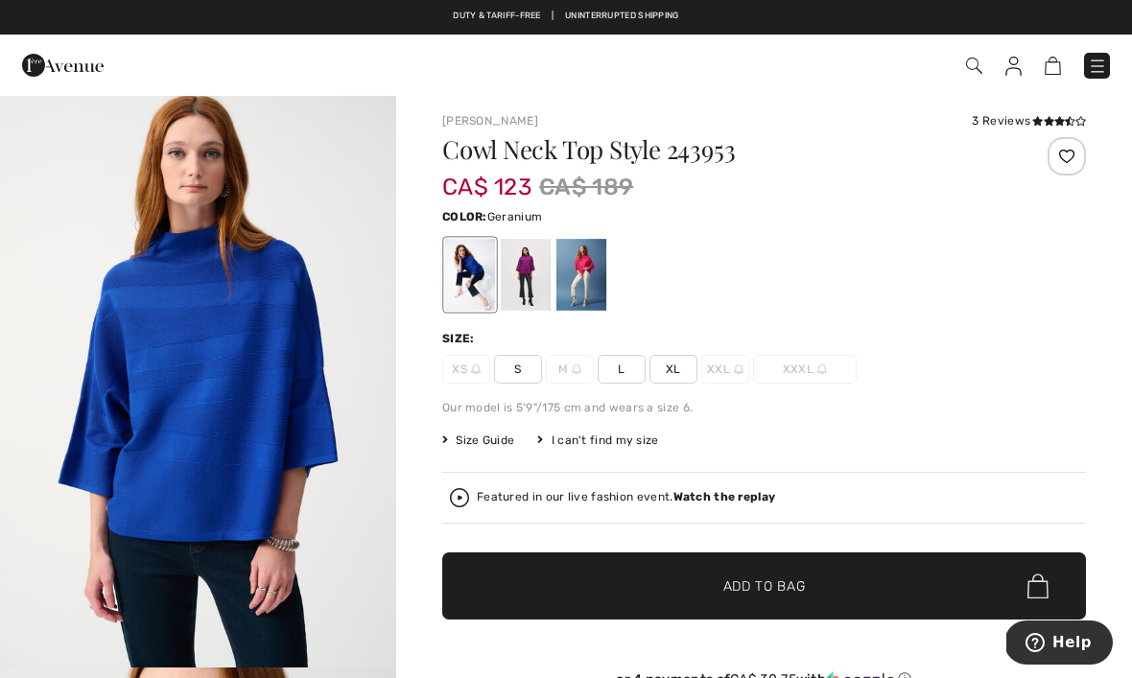
click at [581, 271] on div at bounding box center [581, 275] width 50 height 72
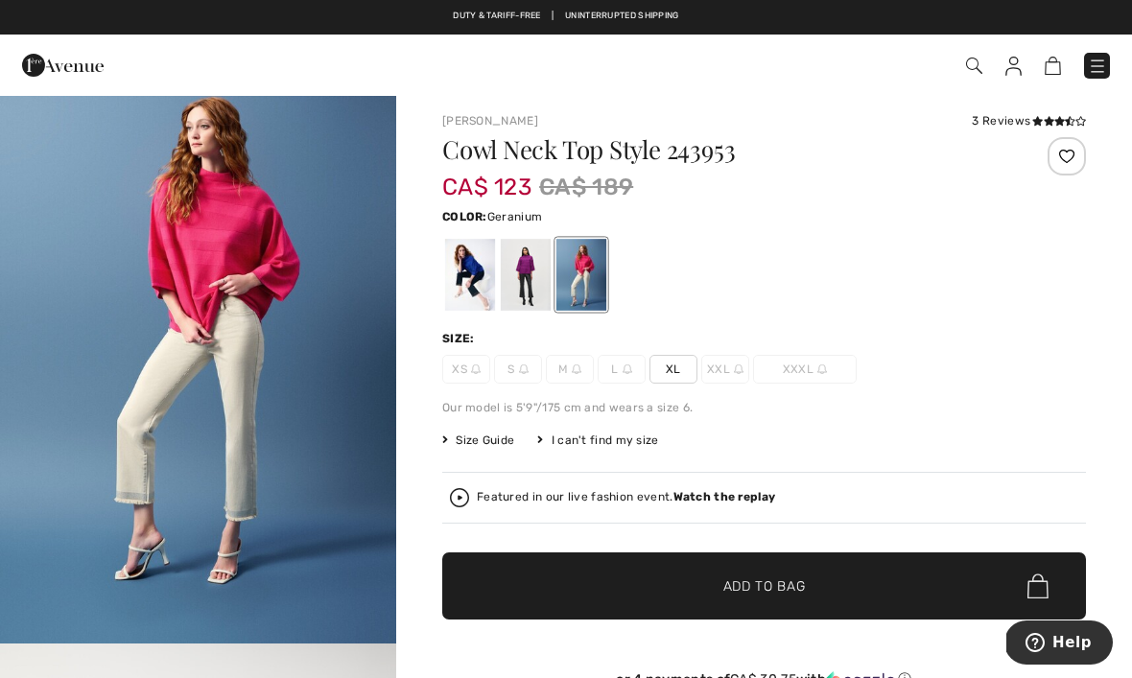
scroll to position [0, 0]
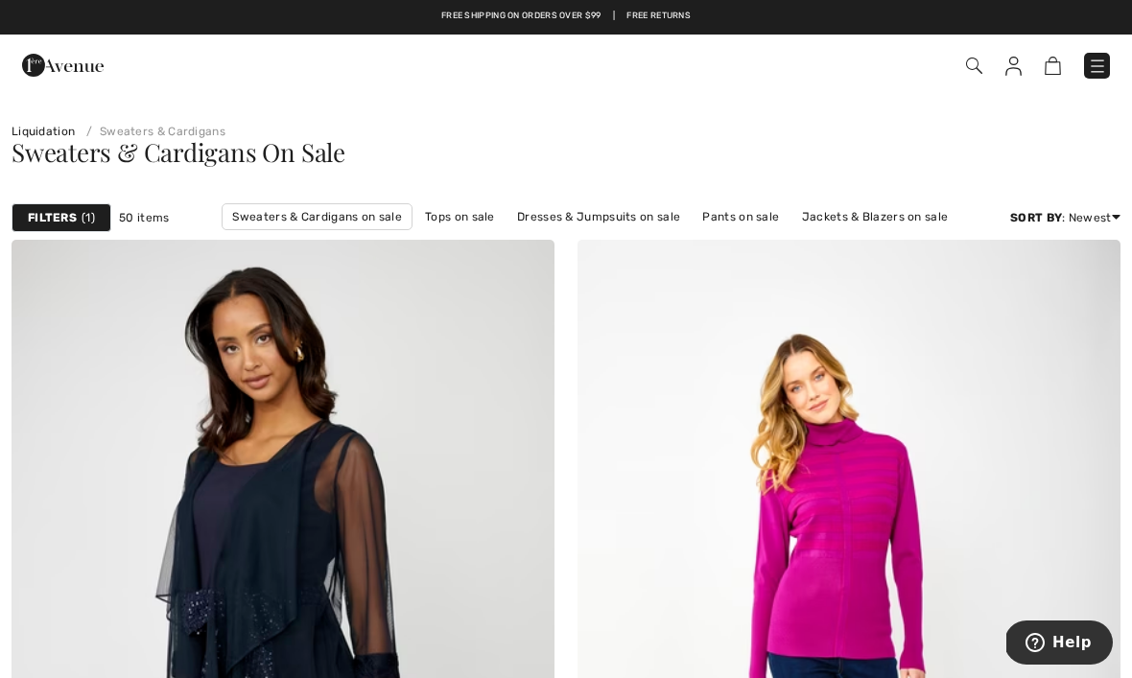
click at [1095, 63] on img at bounding box center [1097, 66] width 19 height 19
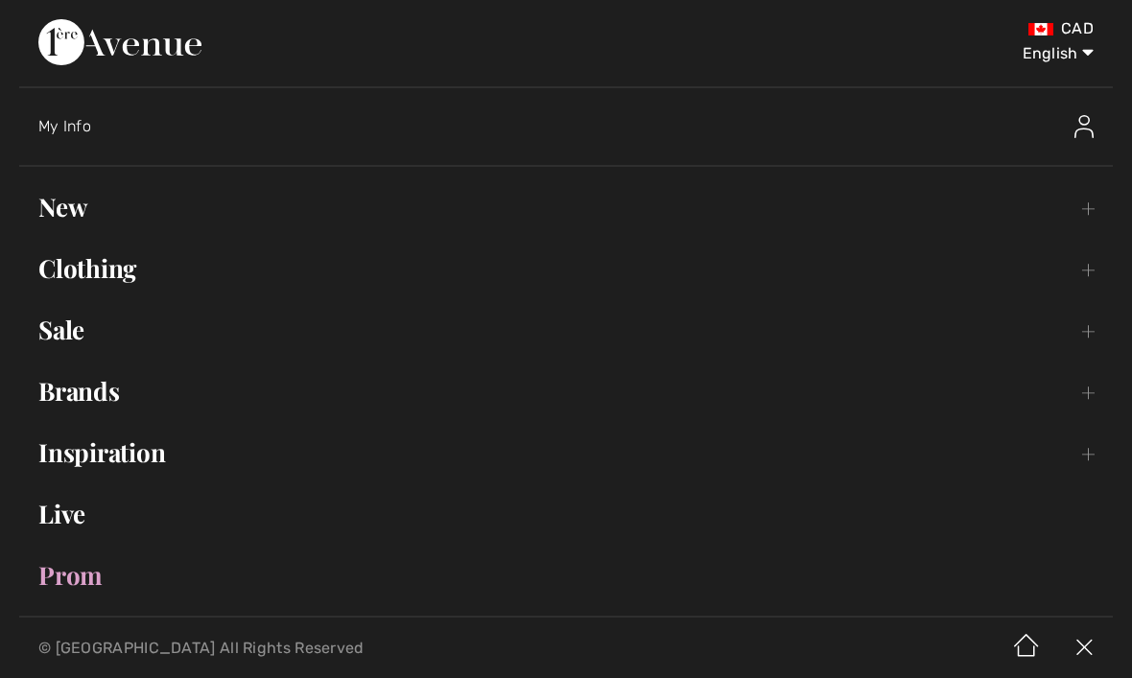
click at [77, 211] on link "New Toggle submenu" at bounding box center [565, 207] width 1093 height 42
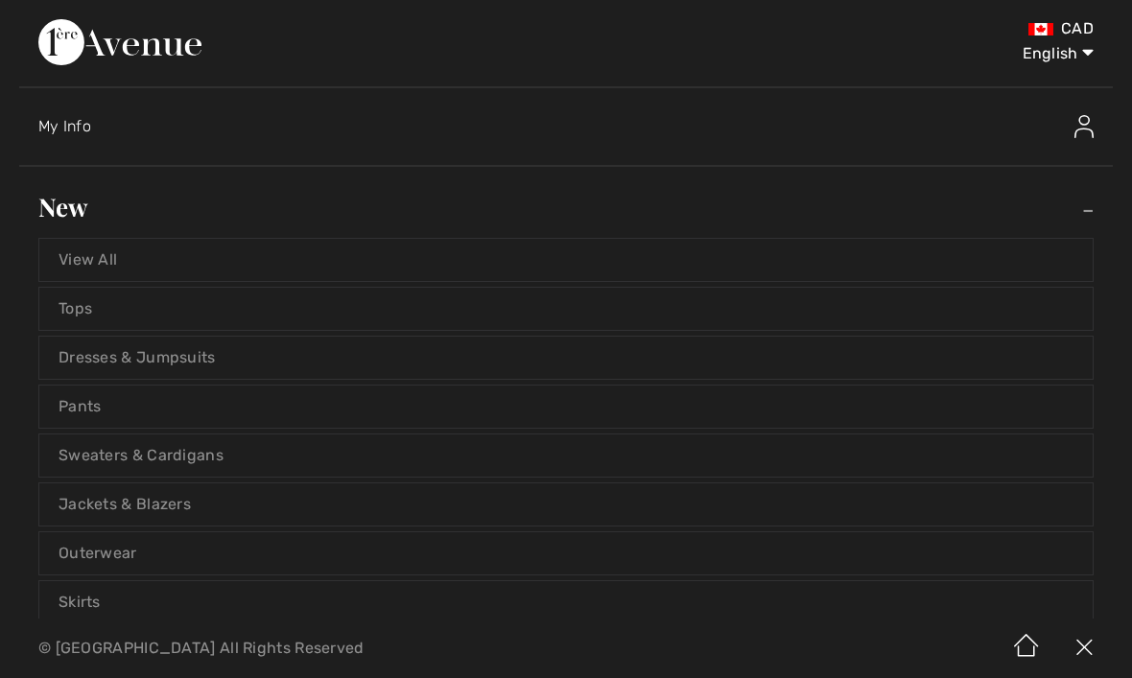
click at [133, 299] on link "Tops" at bounding box center [565, 309] width 1053 height 42
click at [79, 310] on link "Tops" at bounding box center [565, 309] width 1053 height 42
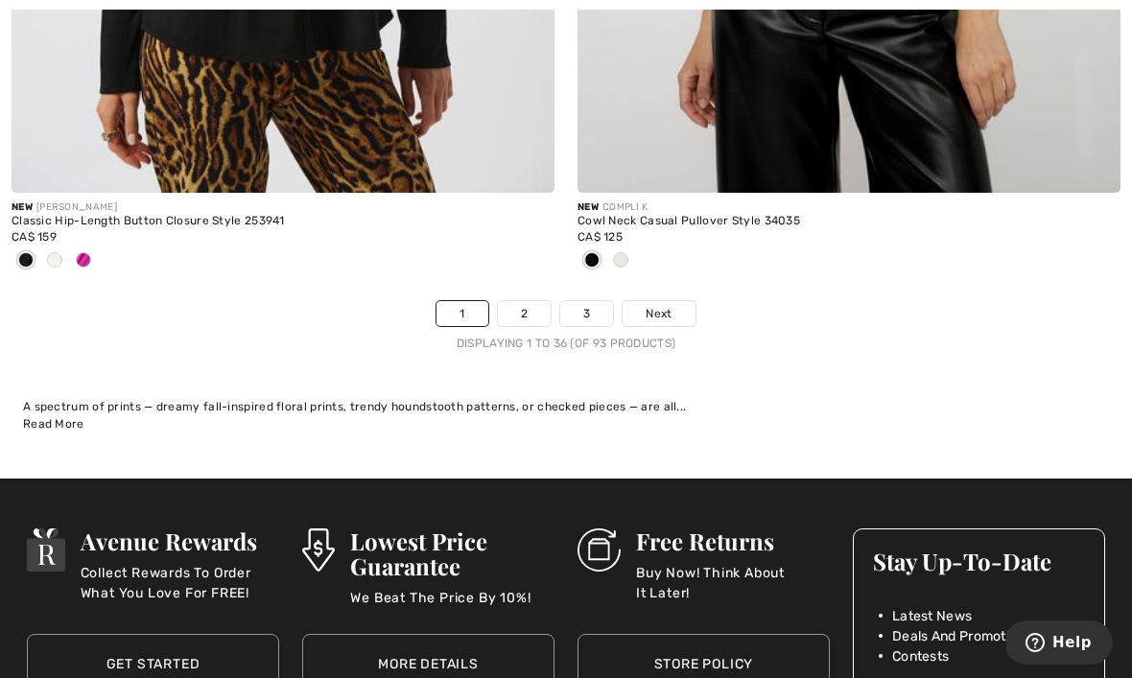
scroll to position [16737, 0]
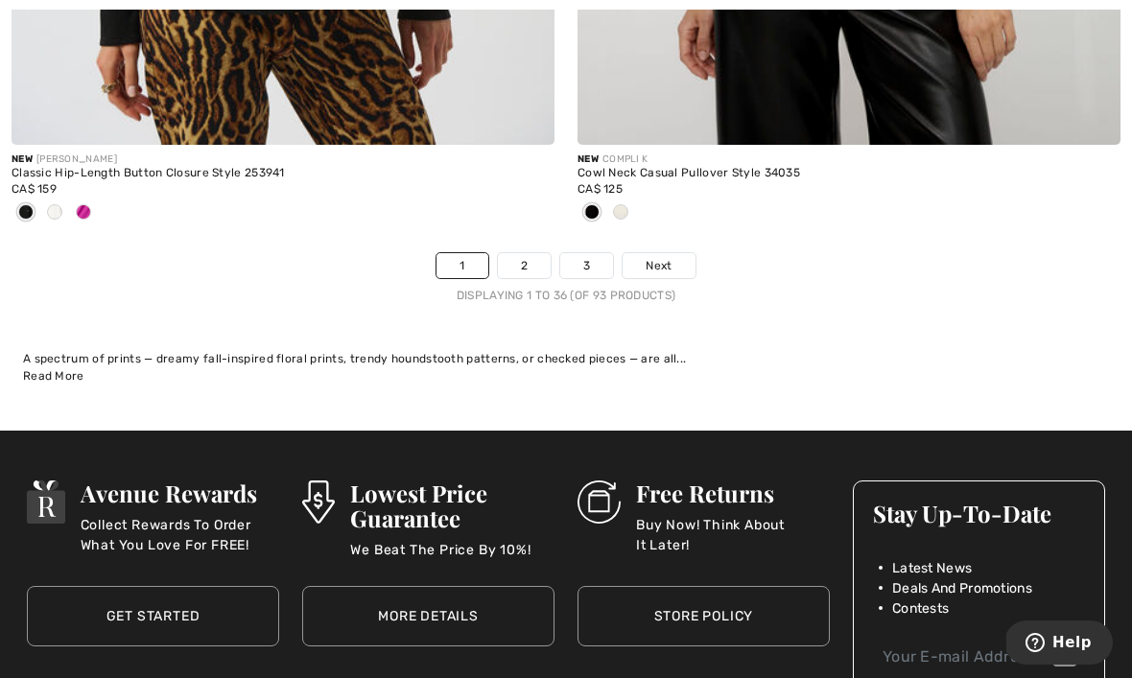
click at [531, 262] on link "2" at bounding box center [524, 265] width 53 height 25
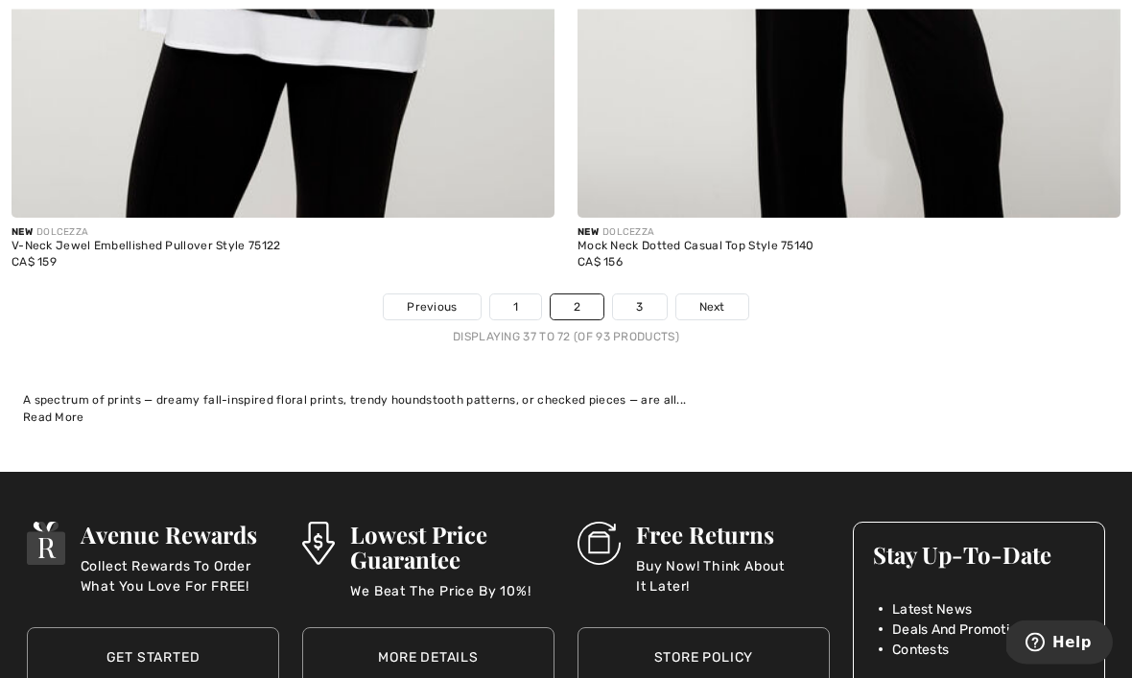
scroll to position [16411, 0]
click at [637, 294] on link "3" at bounding box center [639, 306] width 53 height 25
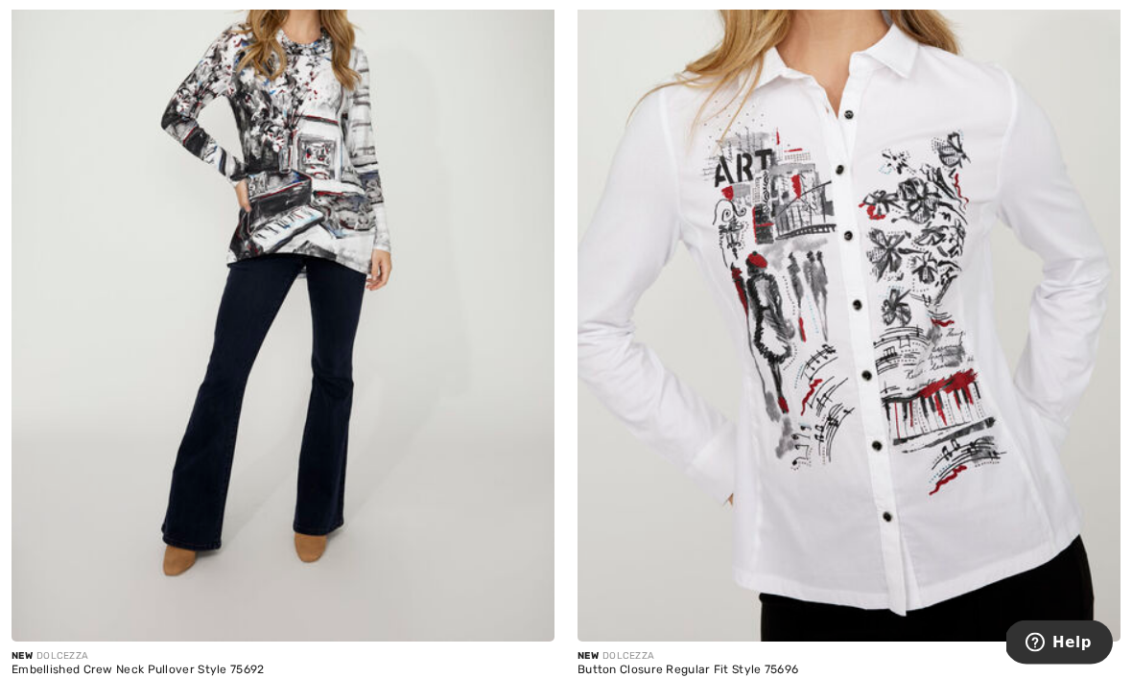
scroll to position [5928, 0]
click at [532, 607] on img at bounding box center [525, 612] width 17 height 17
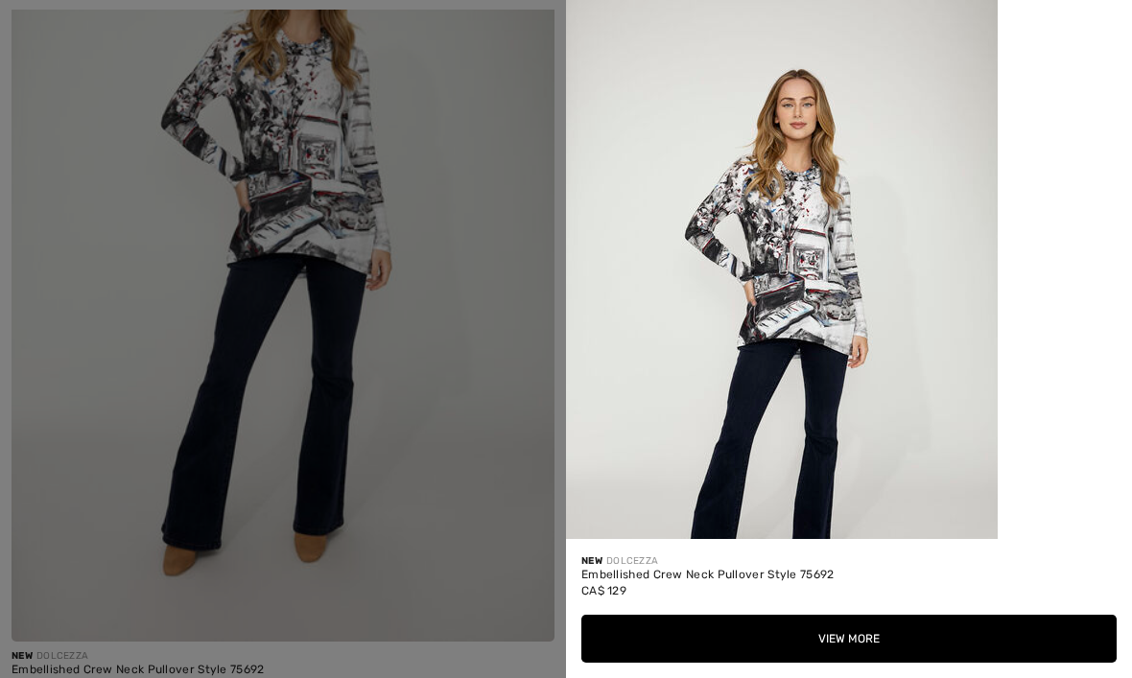
click at [870, 663] on button "View More" at bounding box center [848, 639] width 535 height 48
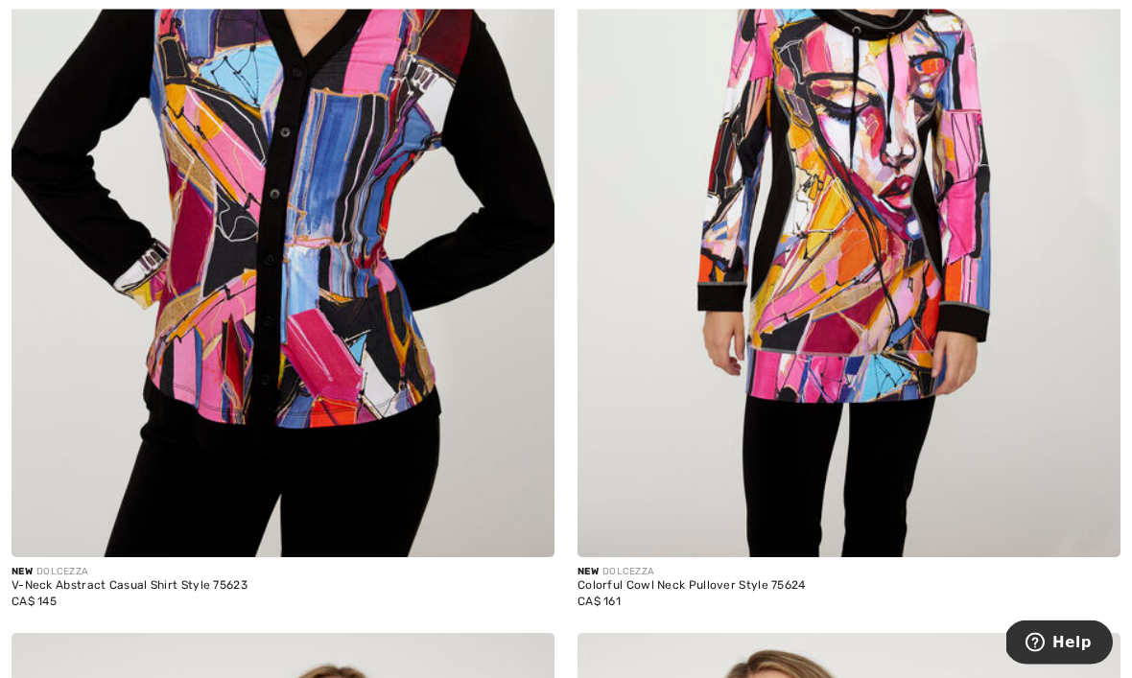
scroll to position [1387, 0]
click at [868, 233] on img at bounding box center [848, 150] width 543 height 814
click at [1097, 520] on img at bounding box center [1091, 528] width 17 height 17
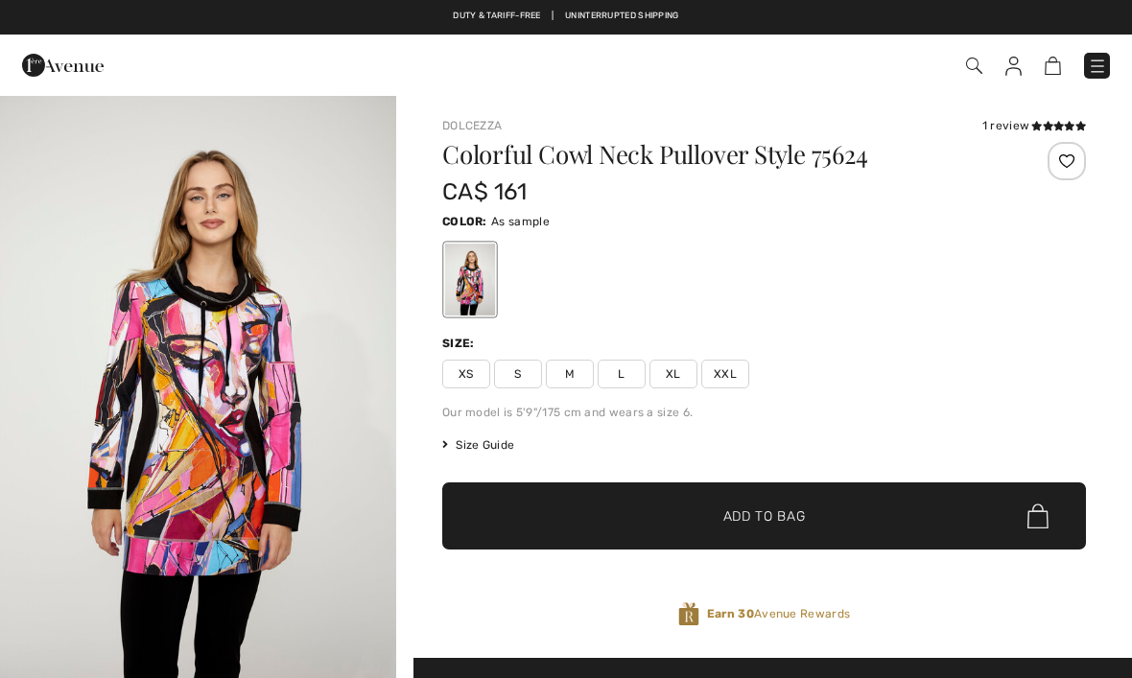
checkbox input "true"
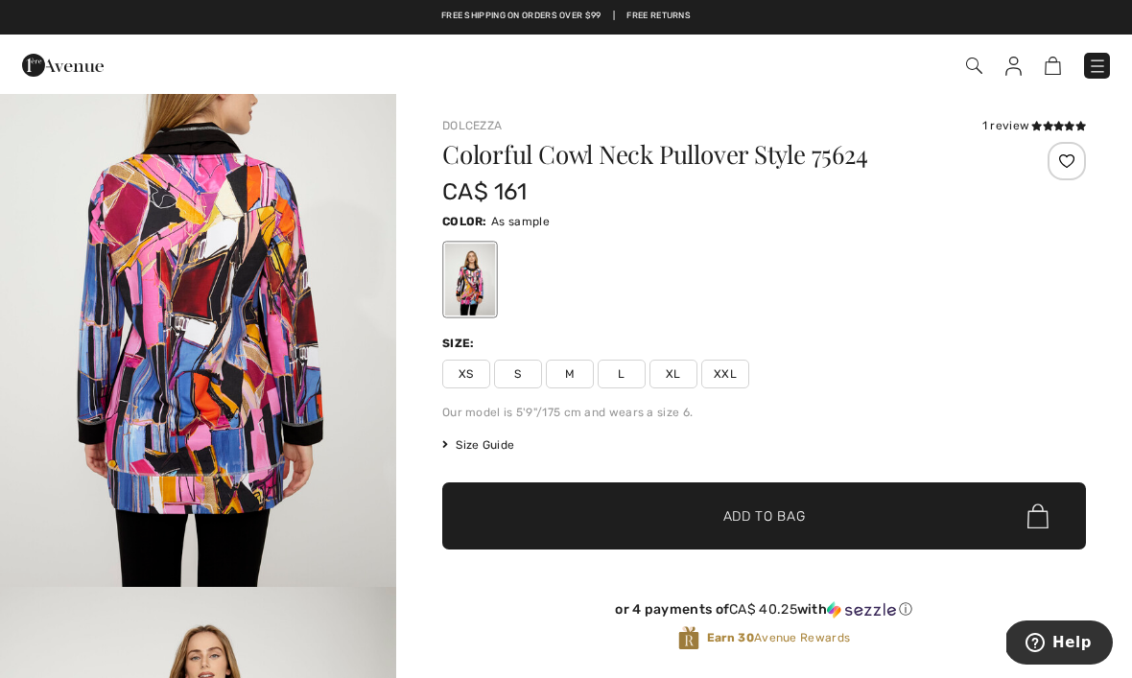
scroll to position [2001, 0]
click at [484, 442] on span "Size Guide" at bounding box center [478, 444] width 72 height 17
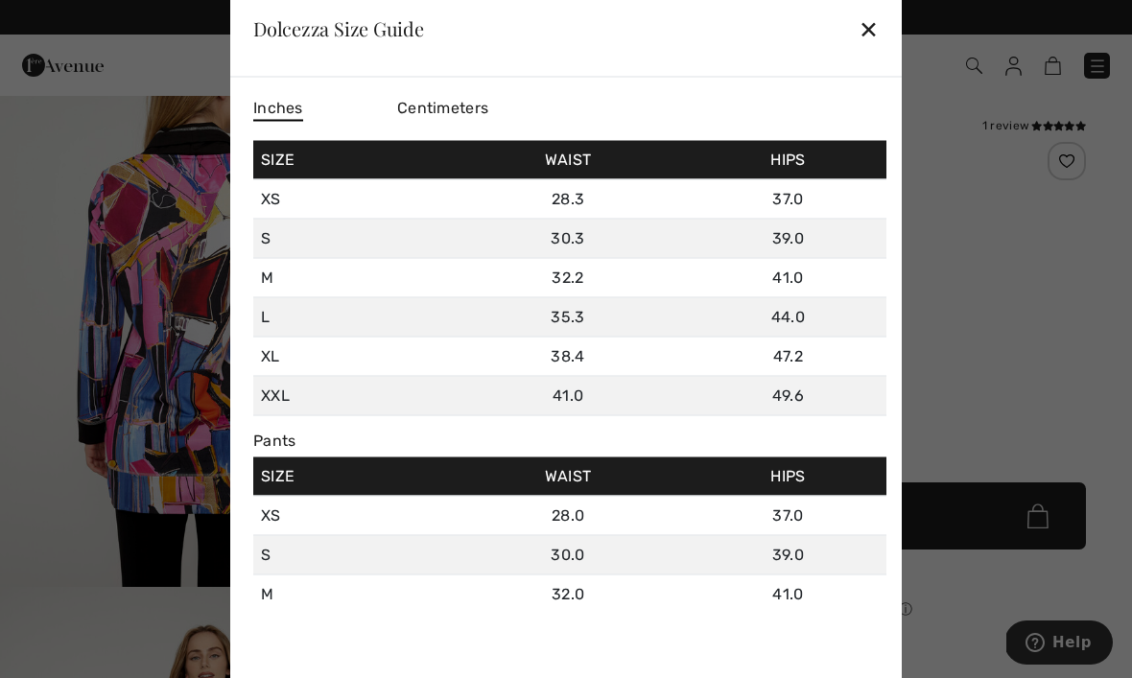
click at [874, 27] on div "✕" at bounding box center [868, 29] width 20 height 40
